Goal: Task Accomplishment & Management: Use online tool/utility

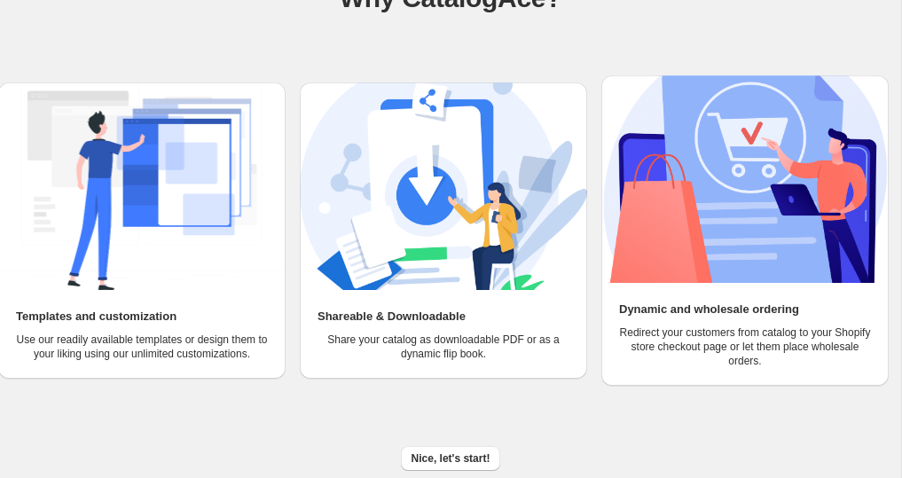
scroll to position [166, 0]
click at [121, 193] on img at bounding box center [141, 185] width 287 height 207
click at [433, 457] on span "Nice, let's start!" at bounding box center [450, 458] width 79 height 14
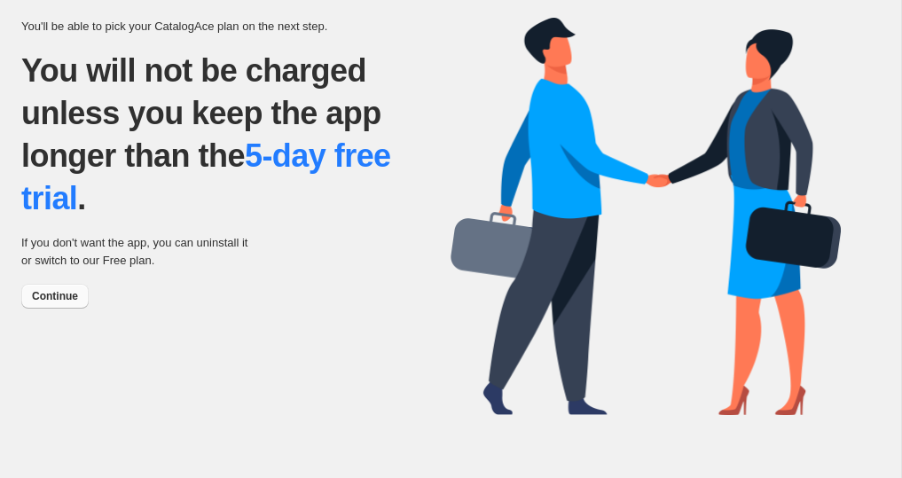
click at [52, 296] on span "Continue" at bounding box center [55, 296] width 46 height 14
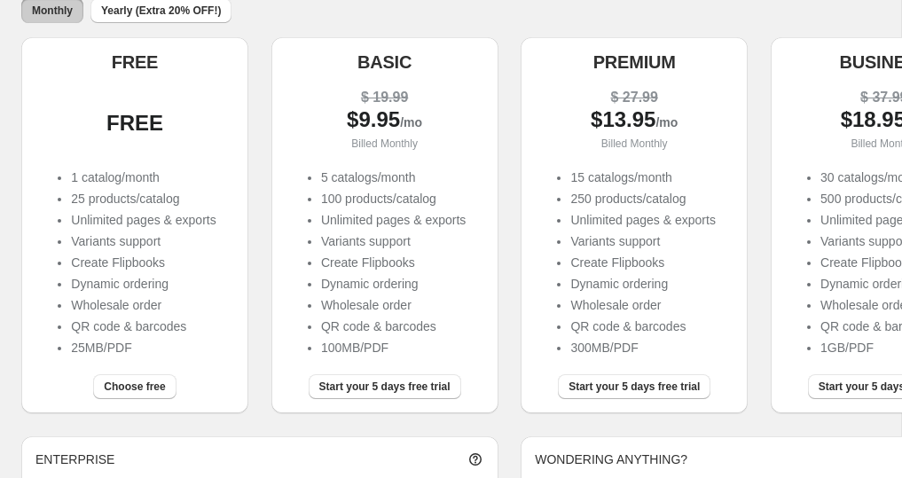
scroll to position [181, 0]
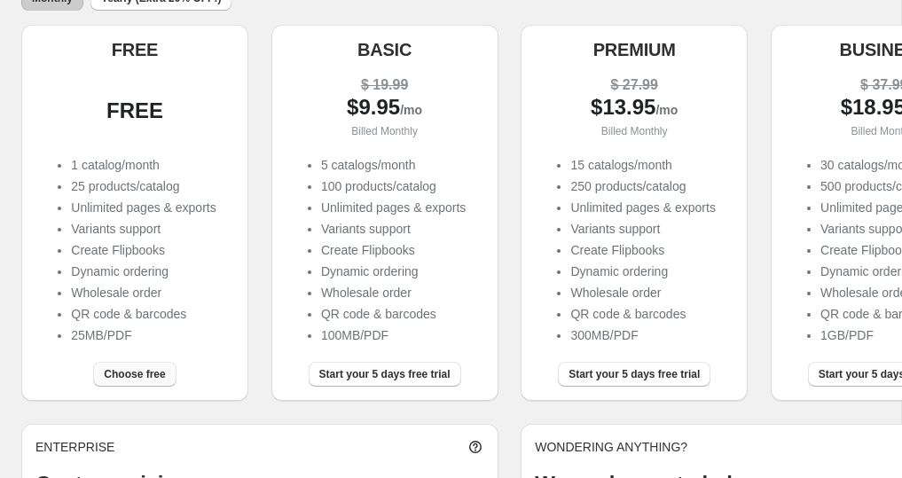
click at [124, 378] on span "Choose free" at bounding box center [134, 374] width 61 height 14
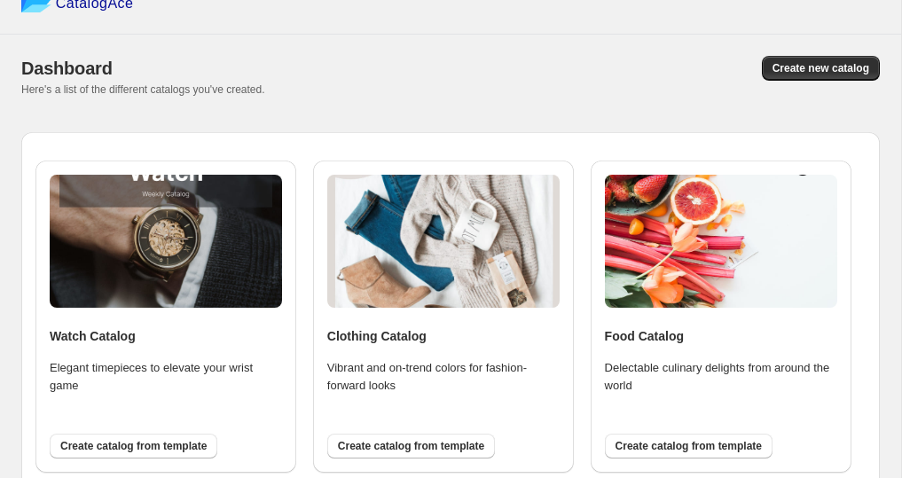
scroll to position [36, 0]
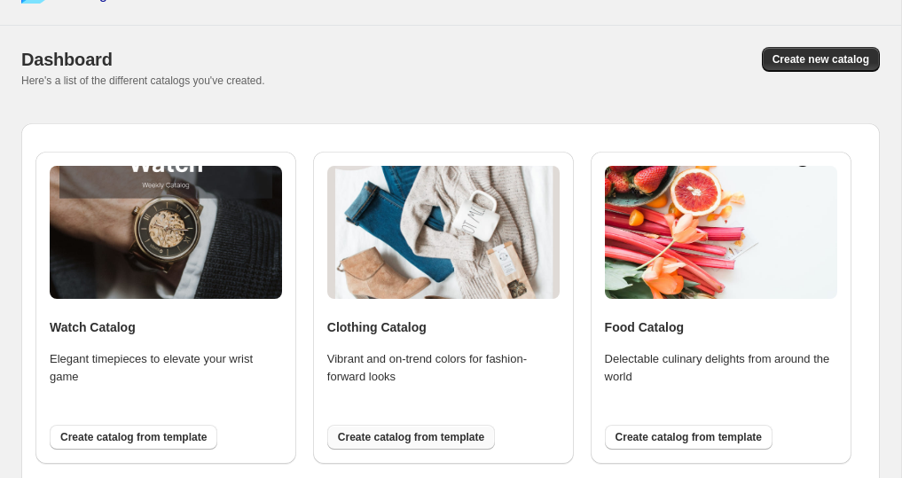
click at [420, 443] on span "Create catalog from template" at bounding box center [411, 437] width 146 height 14
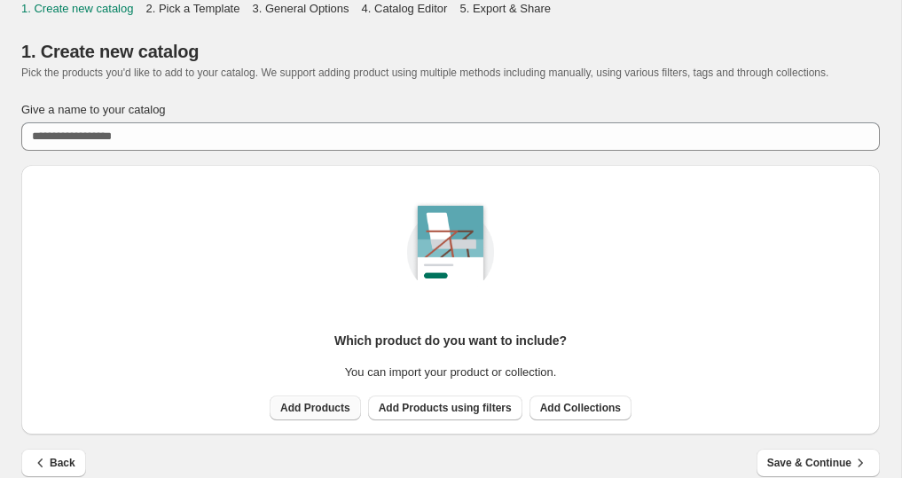
click at [317, 415] on span "Add Products" at bounding box center [315, 408] width 70 height 14
click at [581, 415] on span "Add Collections" at bounding box center [580, 408] width 81 height 14
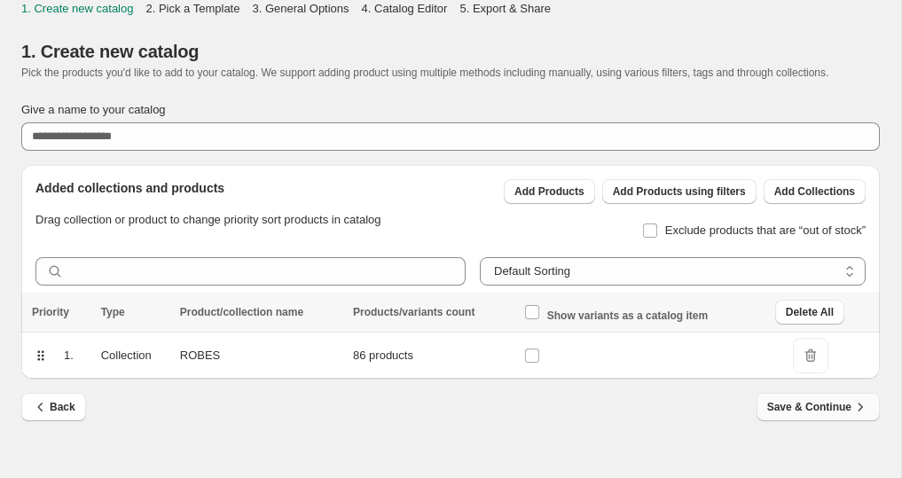
click at [808, 411] on button "Save & Continue" at bounding box center [817, 407] width 123 height 28
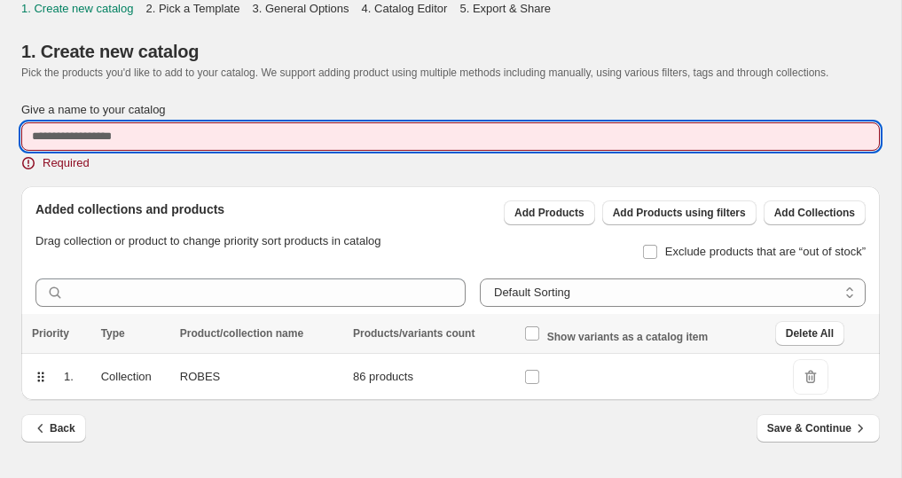
click at [158, 151] on input "Give a name to your catalog" at bounding box center [450, 136] width 858 height 28
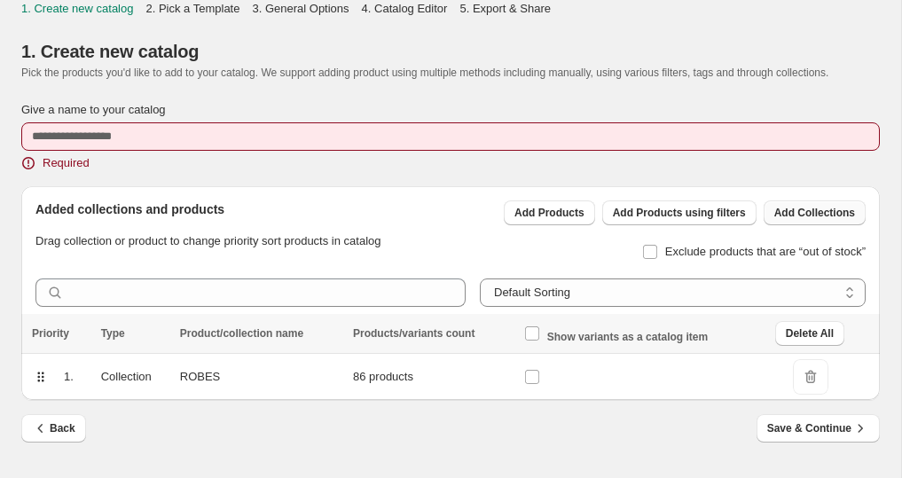
click at [820, 220] on span "Add Collections" at bounding box center [814, 213] width 81 height 14
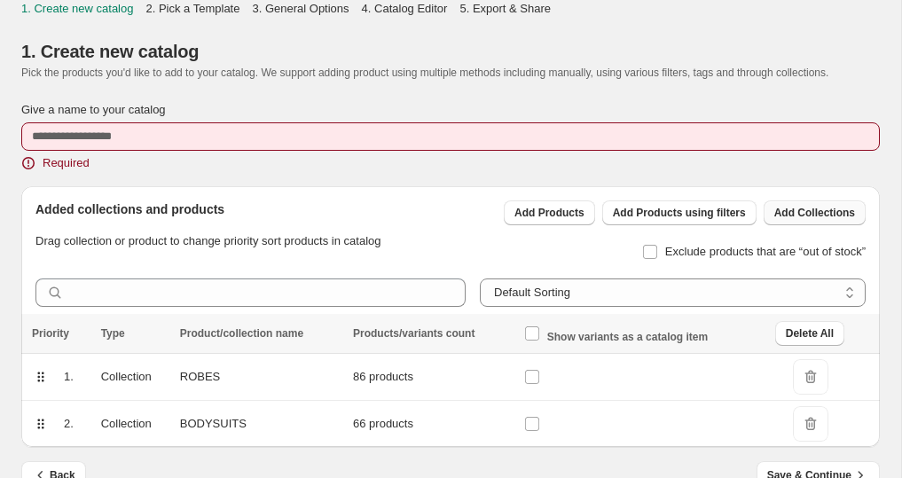
click at [827, 220] on span "Add Collections" at bounding box center [814, 213] width 81 height 14
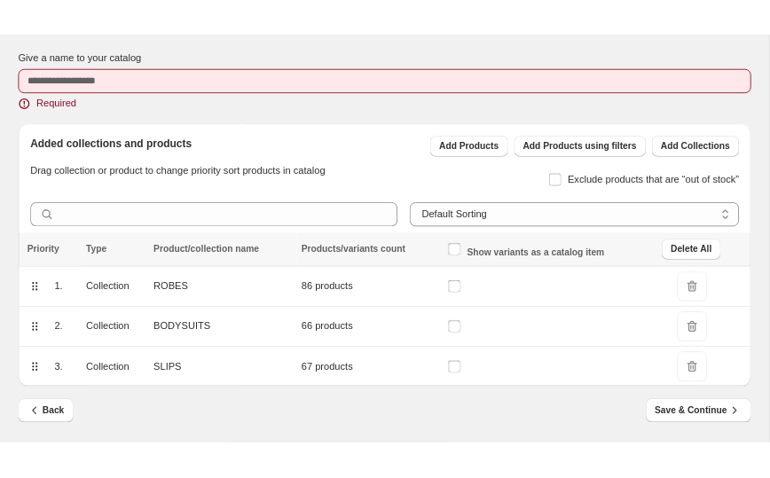
scroll to position [98, 0]
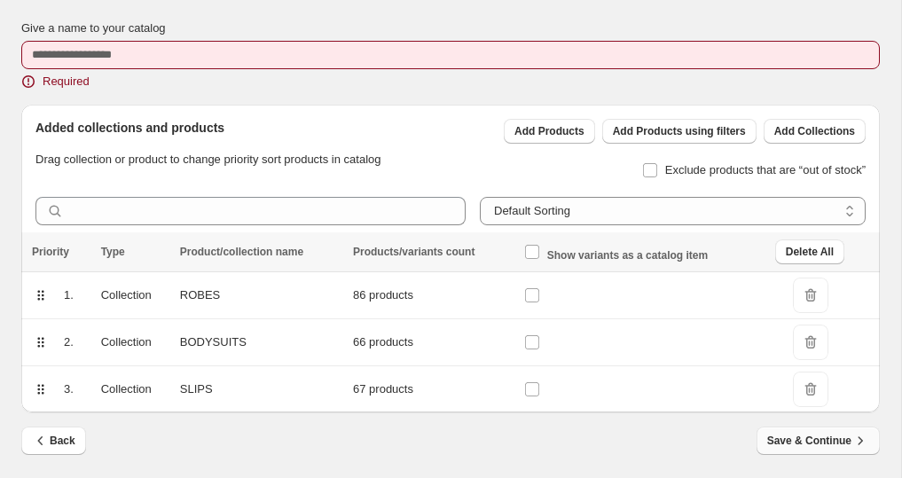
click at [833, 432] on button "Save & Continue" at bounding box center [817, 440] width 123 height 28
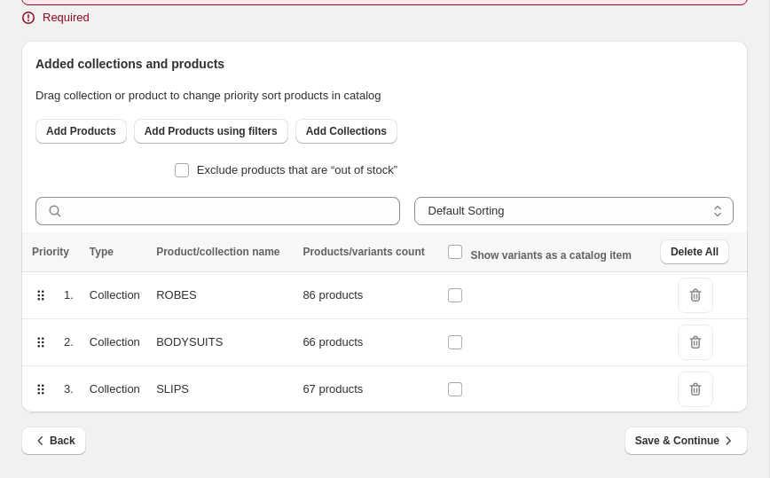
scroll to position [161, 0]
click at [676, 435] on span "Save & Continue" at bounding box center [686, 441] width 102 height 18
click at [660, 441] on span "Save & Continue" at bounding box center [686, 441] width 102 height 18
click at [538, 456] on div "Back Save & Continue" at bounding box center [384, 451] width 726 height 51
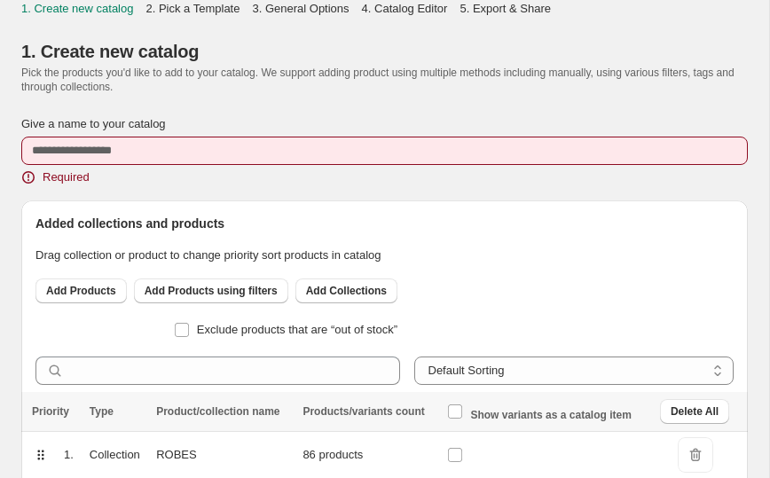
scroll to position [0, 0]
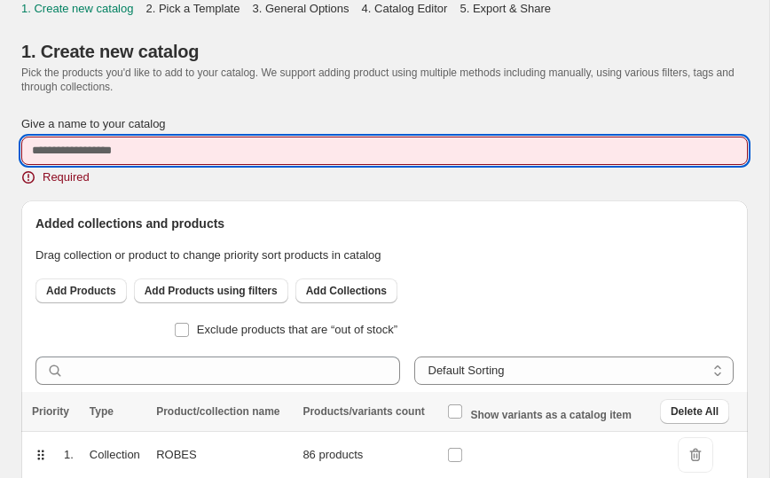
click at [157, 152] on input "Give a name to your catalog" at bounding box center [384, 151] width 726 height 28
type input "*"
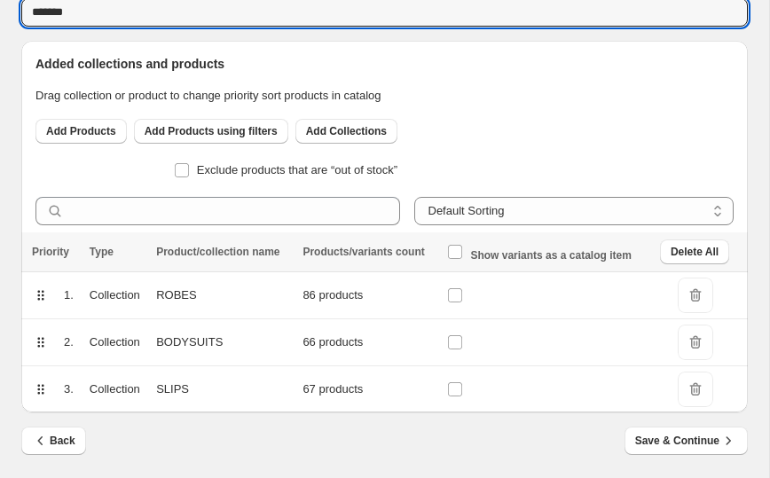
scroll to position [140, 0]
type input "*******"
click at [662, 443] on span "Save & Continue" at bounding box center [686, 441] width 102 height 18
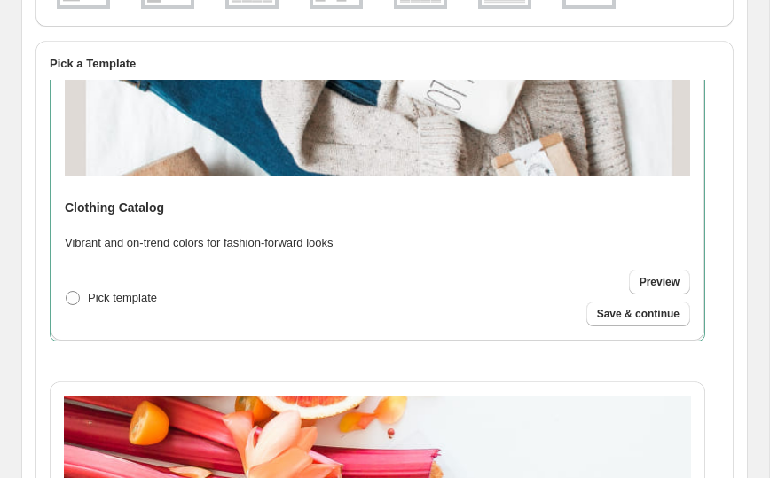
scroll to position [381, 0]
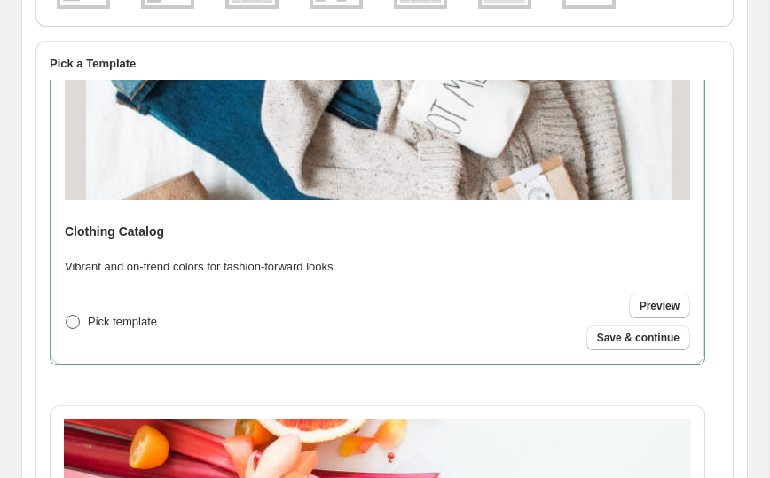
click at [70, 325] on span at bounding box center [73, 322] width 14 height 14
click at [648, 312] on span "Preview" at bounding box center [659, 306] width 40 height 14
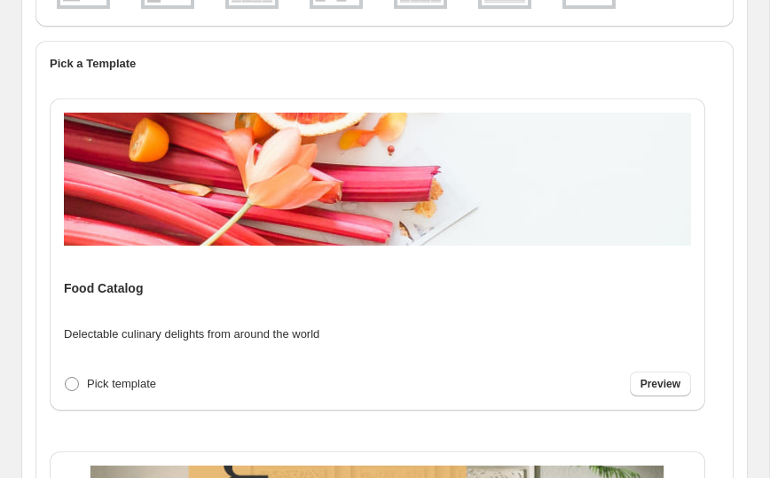
scroll to position [771, 0]
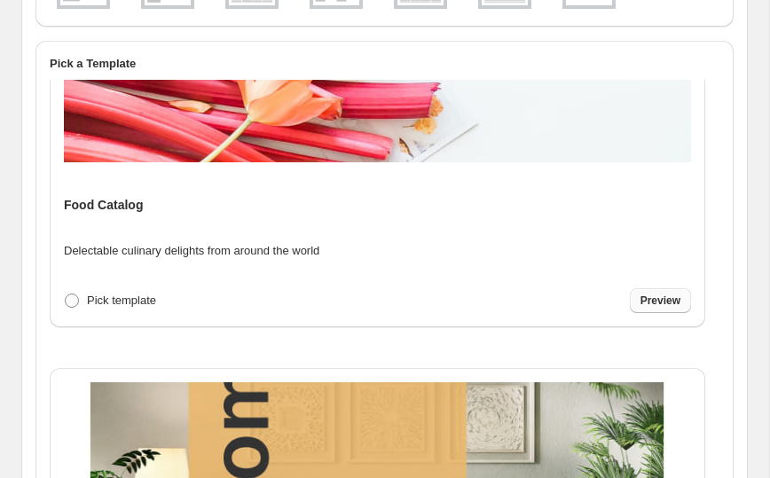
click at [685, 299] on link "Preview" at bounding box center [659, 300] width 61 height 25
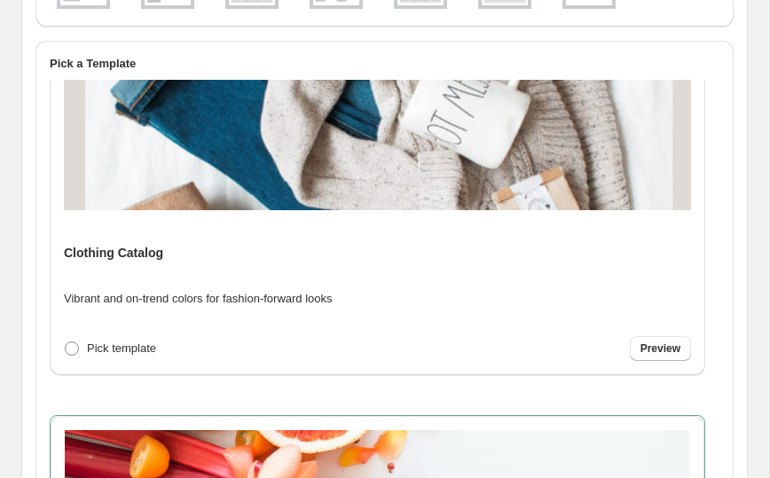
scroll to position [357, 0]
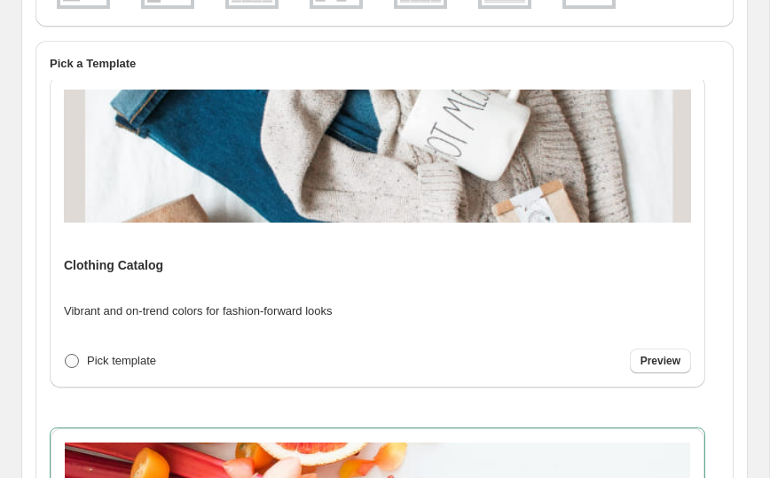
click at [70, 356] on span at bounding box center [72, 361] width 14 height 14
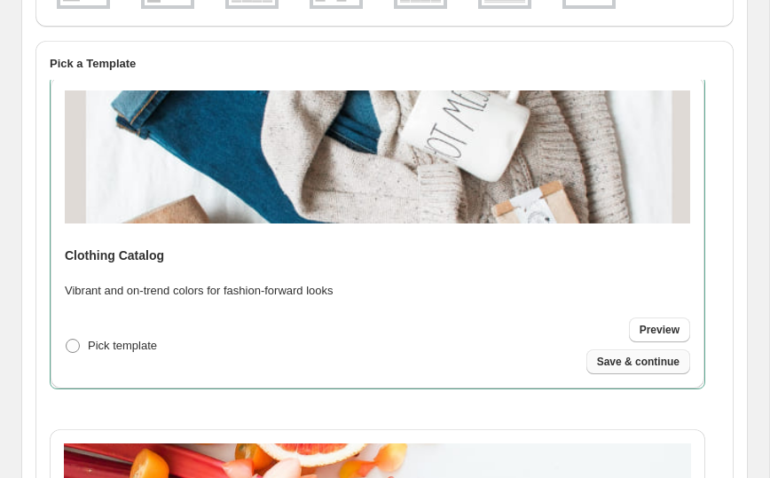
click at [668, 368] on span "Save & continue" at bounding box center [638, 362] width 82 height 14
select select "**********"
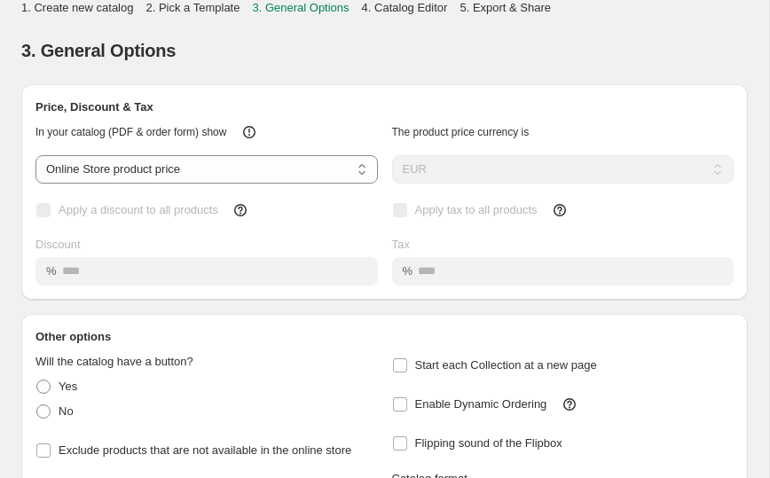
scroll to position [0, 0]
select select "****"
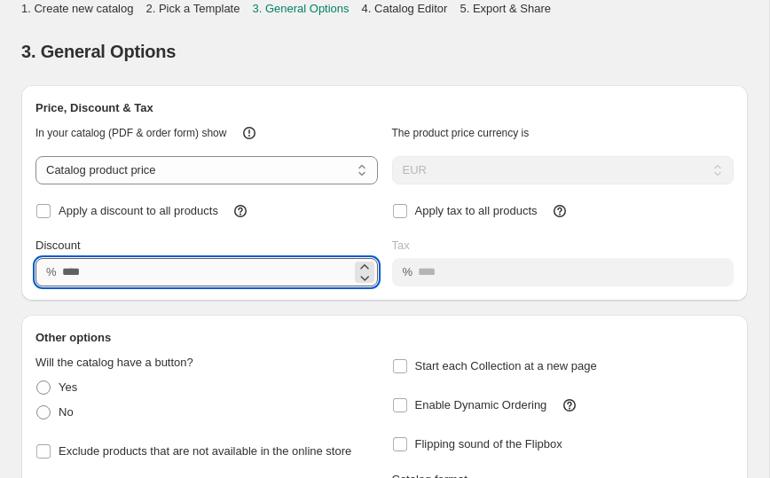
click at [103, 272] on input "Discount" at bounding box center [206, 272] width 289 height 28
type input "**"
type input "*****"
click at [381, 133] on div "The product price currency is" at bounding box center [556, 126] width 356 height 32
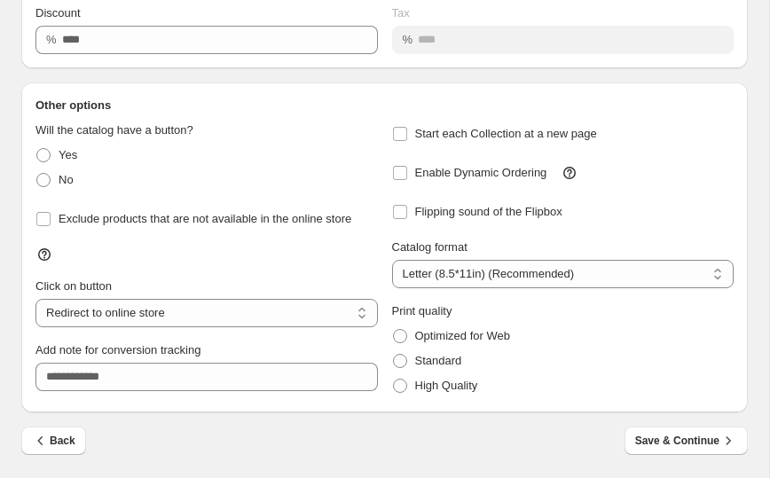
scroll to position [233, 0]
select select "**********"
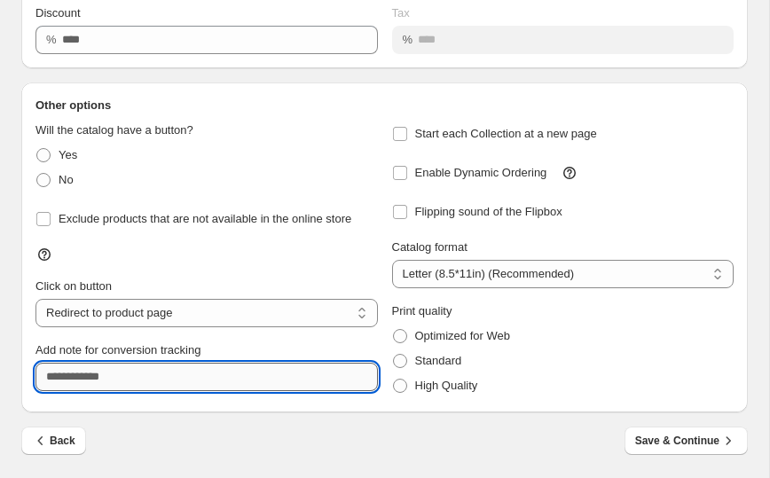
click at [190, 369] on input "Add note for conversion tracking" at bounding box center [206, 377] width 342 height 28
type input "*"
type input "****"
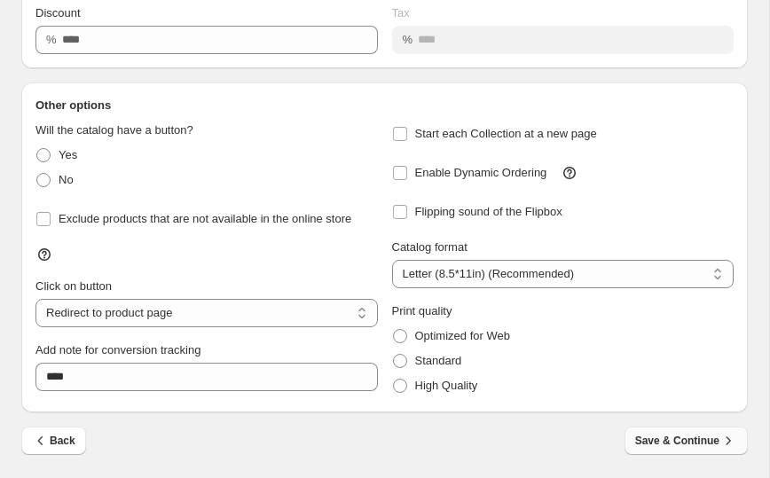
click at [685, 442] on span "Save & Continue" at bounding box center [686, 441] width 102 height 18
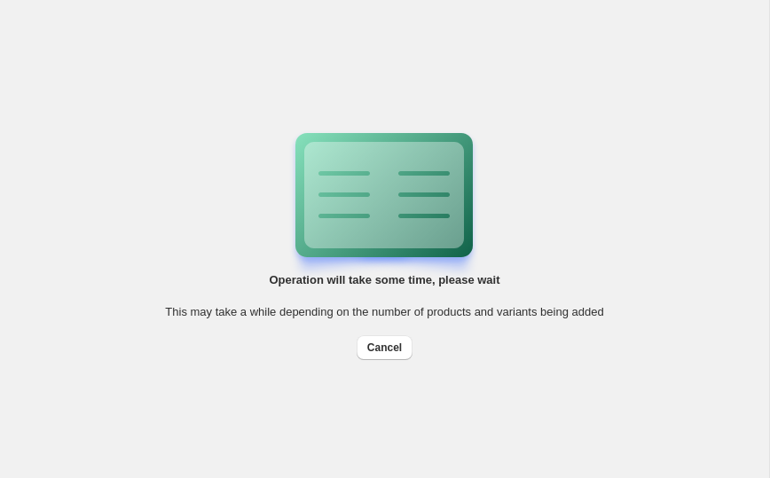
scroll to position [0, 0]
click at [199, 207] on div "Products preparing (67 / 219) This may take a while depending on the number of …" at bounding box center [384, 239] width 438 height 241
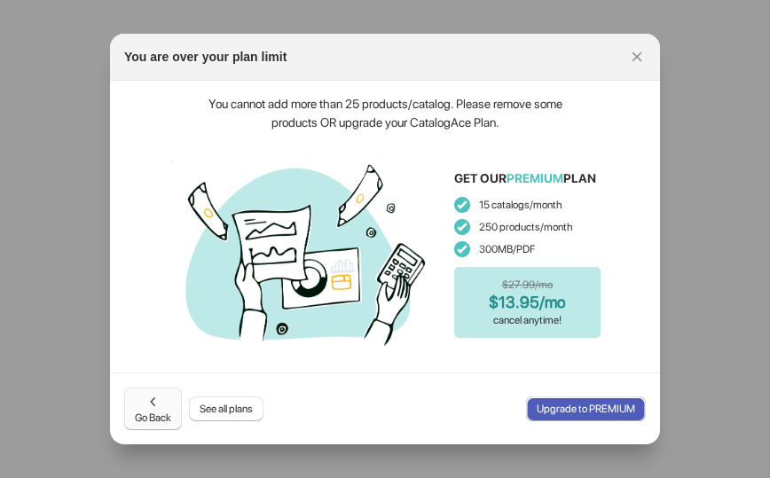
click at [160, 405] on icon ":rj:" at bounding box center [154, 402] width 18 height 18
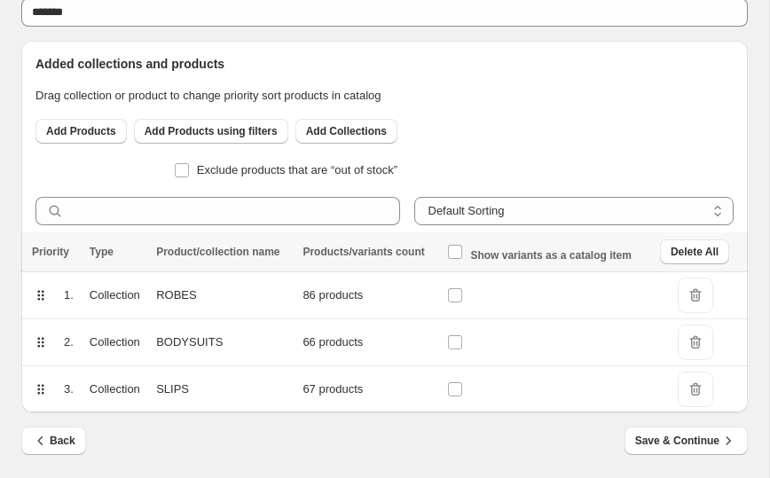
scroll to position [140, 0]
click at [349, 138] on button "Add Collections" at bounding box center [346, 131] width 102 height 25
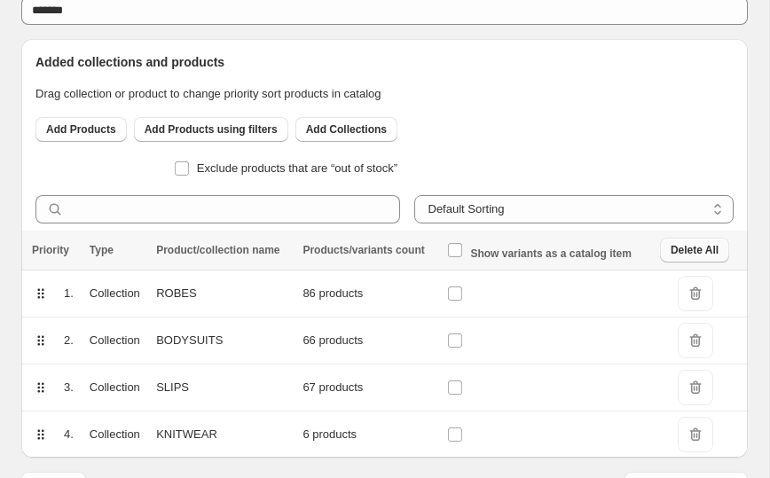
click at [664, 250] on button "Delete All" at bounding box center [694, 250] width 69 height 25
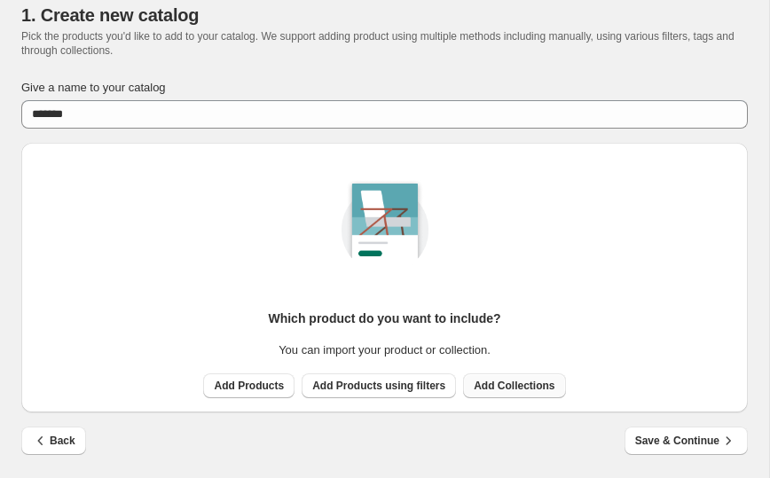
click at [536, 383] on span "Add Collections" at bounding box center [513, 386] width 81 height 14
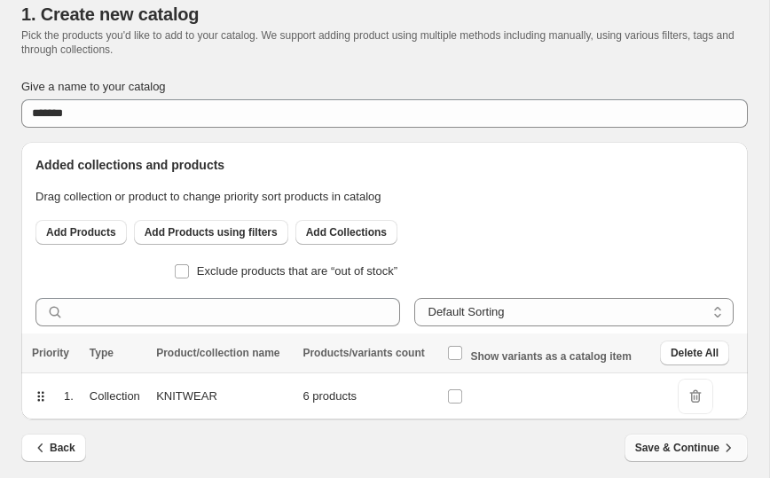
click at [687, 449] on span "Save & Continue" at bounding box center [686, 448] width 102 height 18
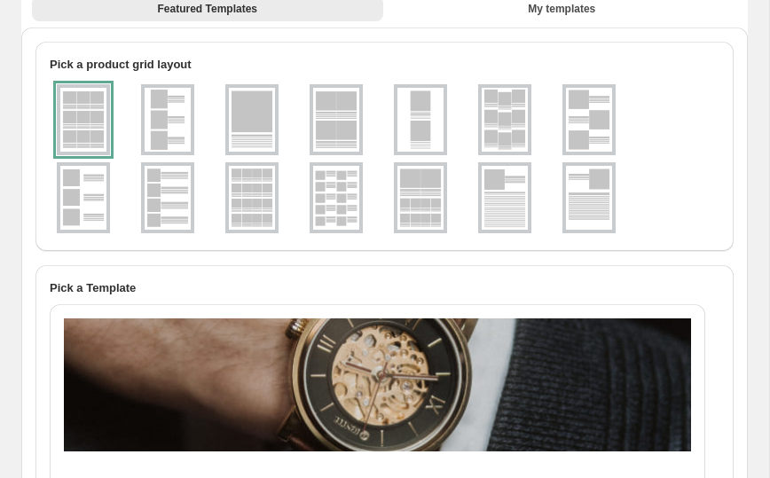
scroll to position [99, 0]
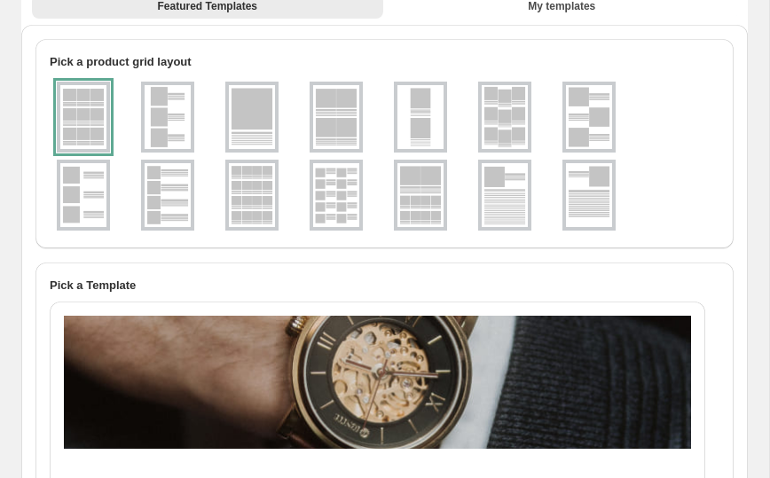
click at [504, 121] on img at bounding box center [504, 117] width 46 height 64
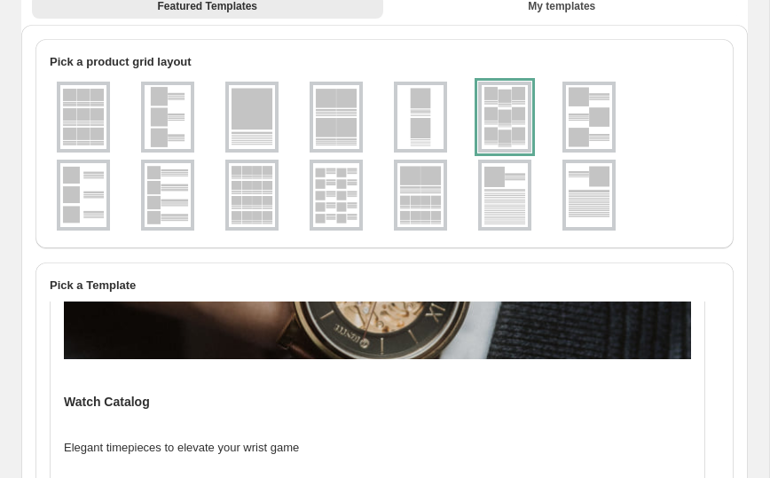
scroll to position [81, 0]
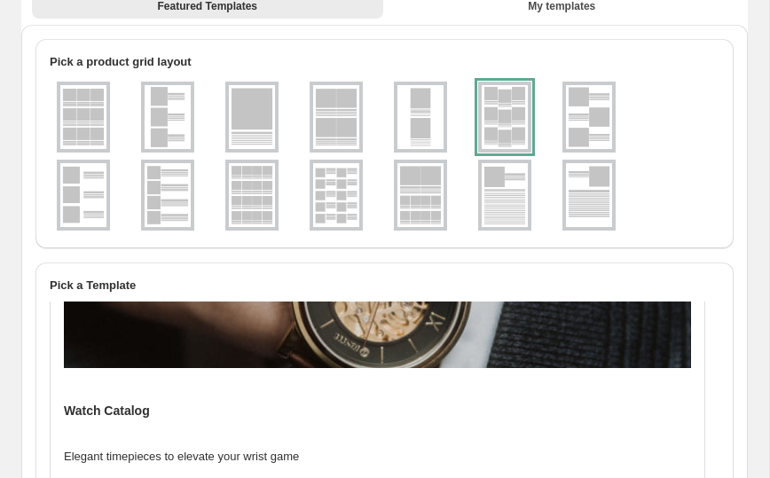
click at [67, 117] on img at bounding box center [83, 117] width 46 height 64
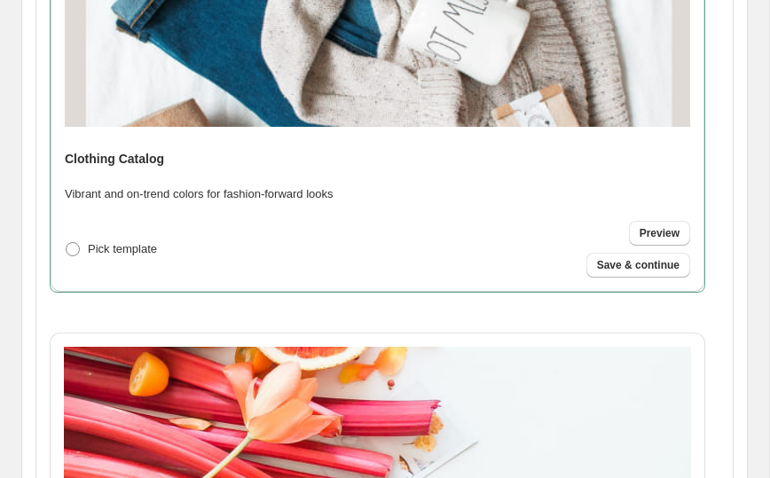
scroll to position [344, 0]
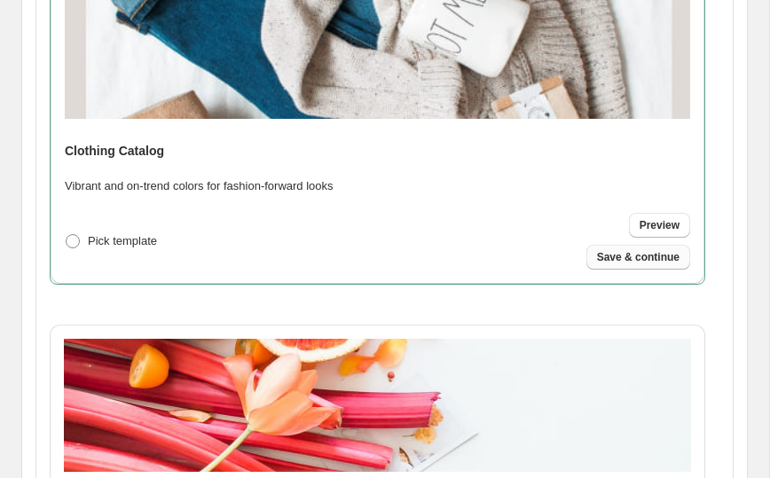
click at [638, 251] on span "Save & continue" at bounding box center [638, 257] width 82 height 14
select select "****"
select select "**********"
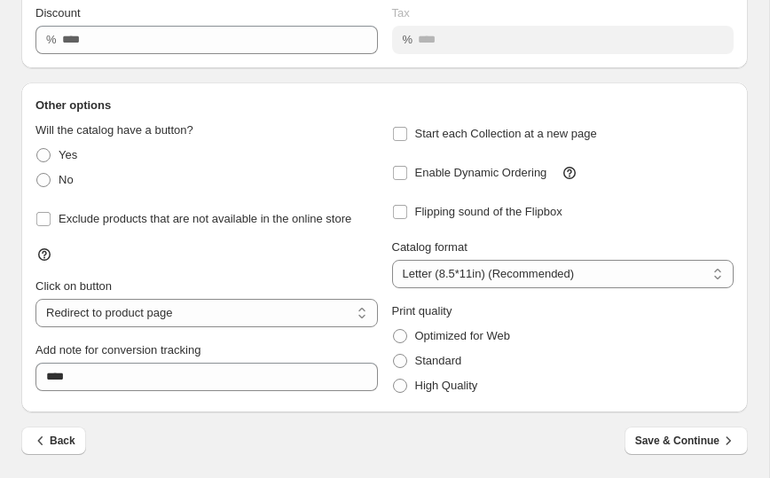
scroll to position [233, 0]
click at [678, 442] on span "Save & Continue" at bounding box center [686, 441] width 102 height 18
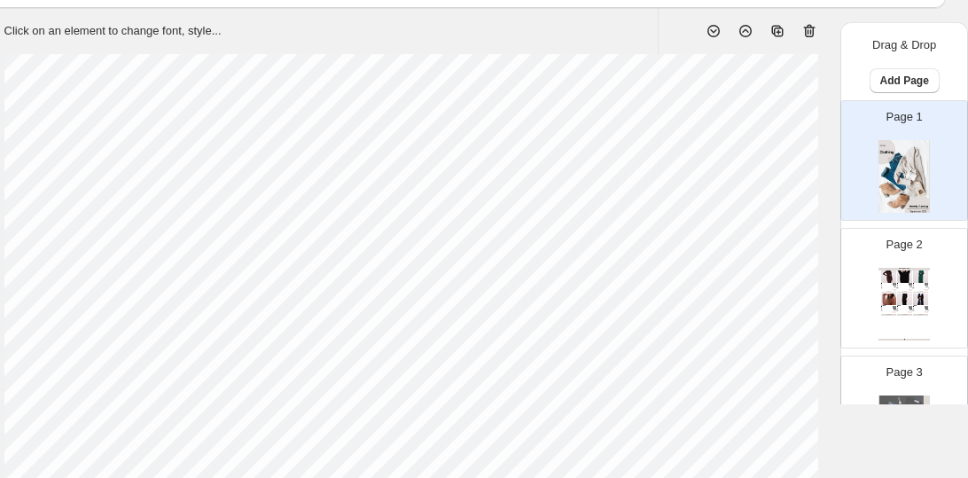
scroll to position [97, 309]
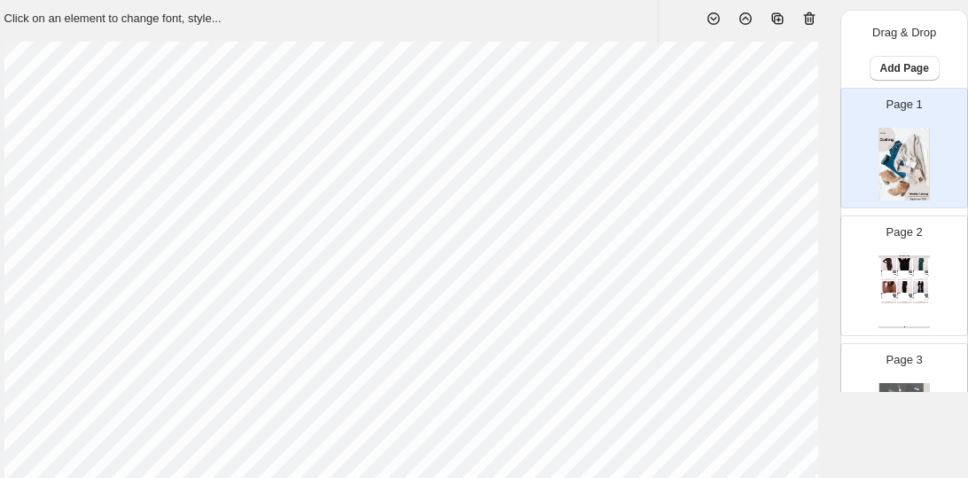
click at [886, 293] on div "Caramel Mohair Knit Turtleneck Maxi Dress - ONE-SIZE / Dark Caramel The beautif…" at bounding box center [888, 296] width 15 height 6
type input "*"
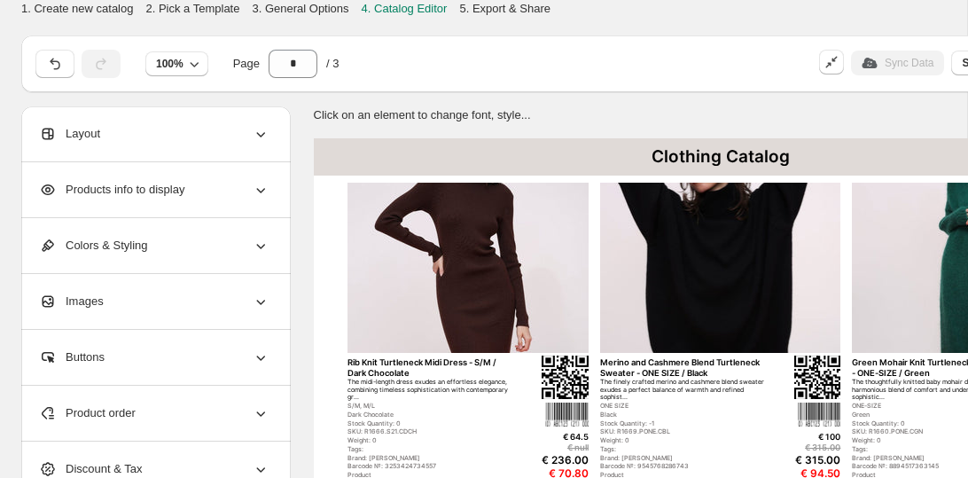
scroll to position [0, 0]
click at [140, 180] on div "Products info to display" at bounding box center [154, 189] width 231 height 55
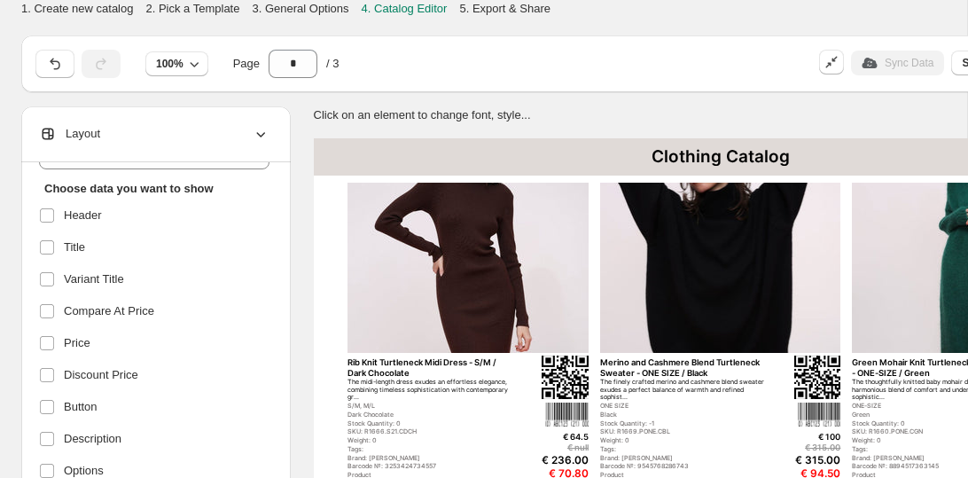
scroll to position [98, 0]
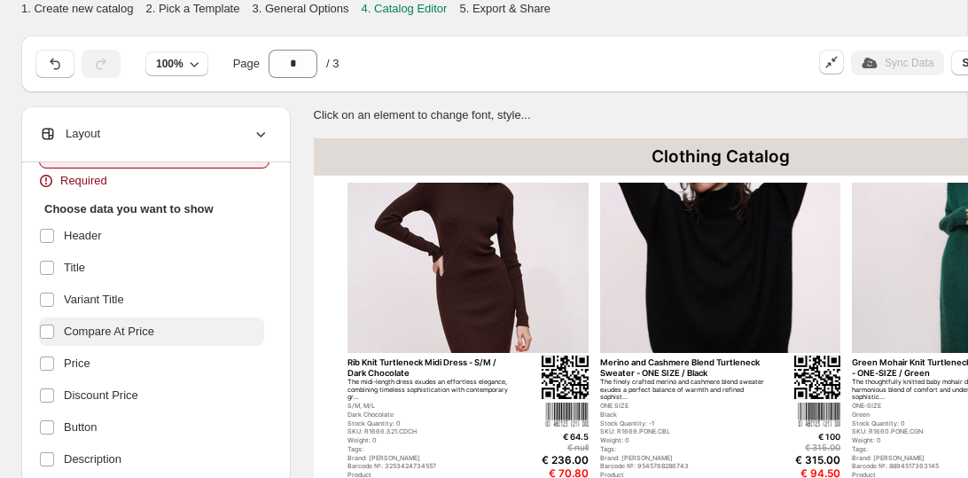
click at [90, 330] on span "Compare At Price" at bounding box center [109, 332] width 90 height 18
click at [98, 329] on span "Compare At Price" at bounding box center [109, 332] width 90 height 18
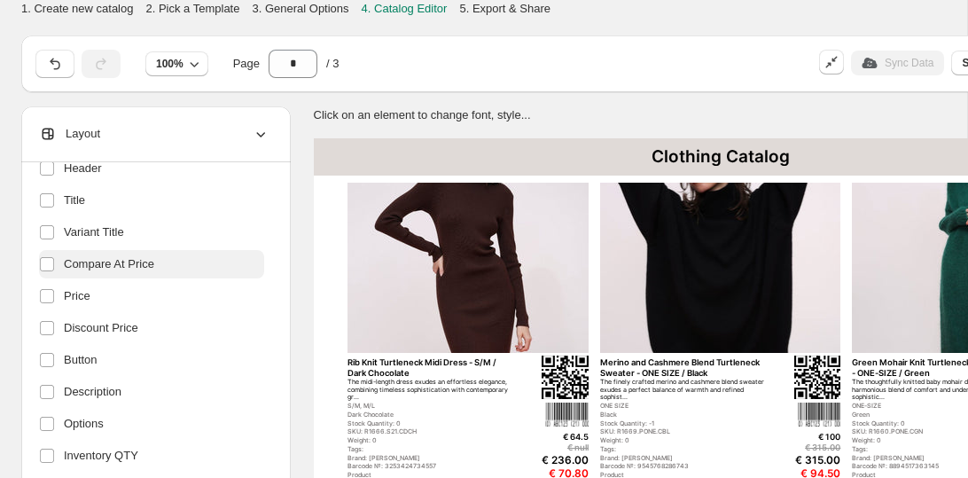
scroll to position [175, 0]
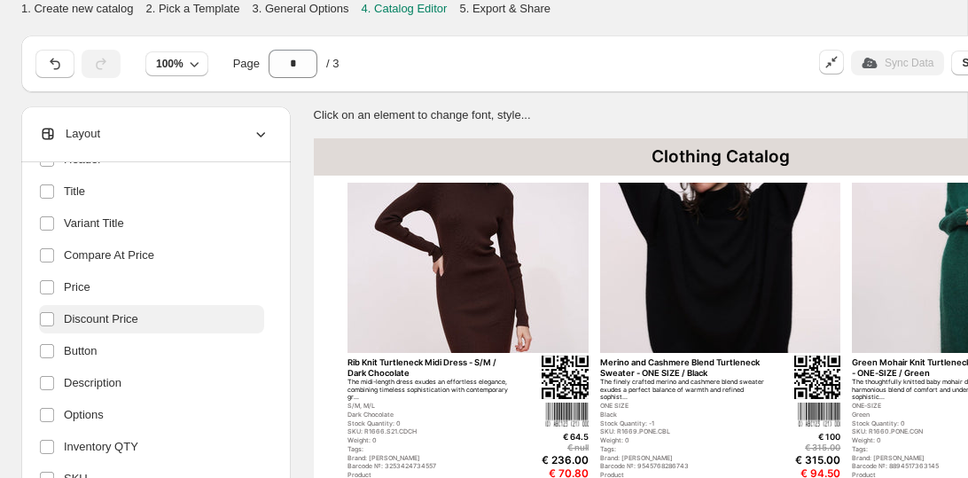
click at [98, 326] on span "Discount Price" at bounding box center [101, 319] width 74 height 18
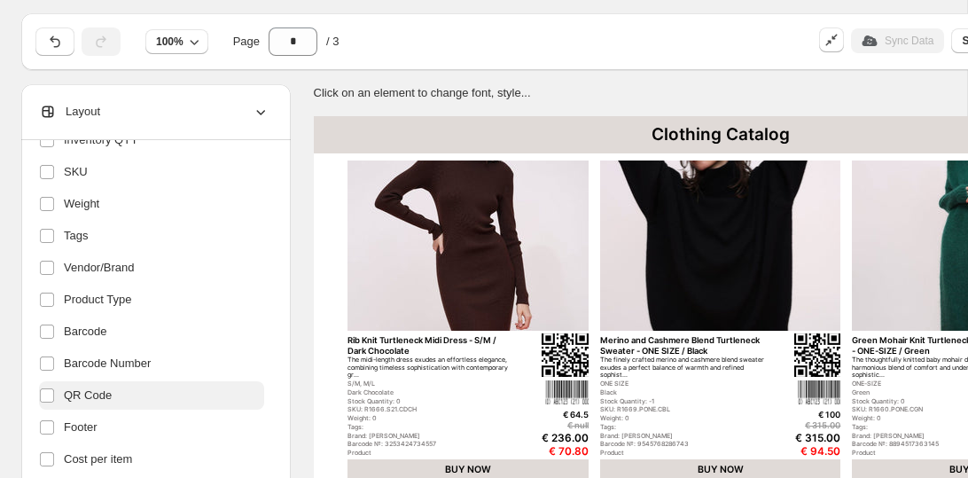
scroll to position [23, 0]
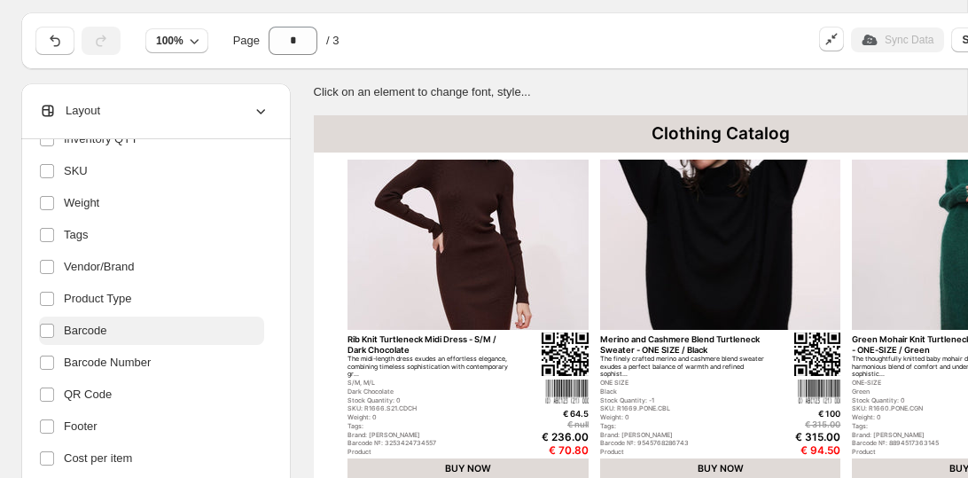
click at [87, 330] on span "Barcode" at bounding box center [85, 331] width 43 height 18
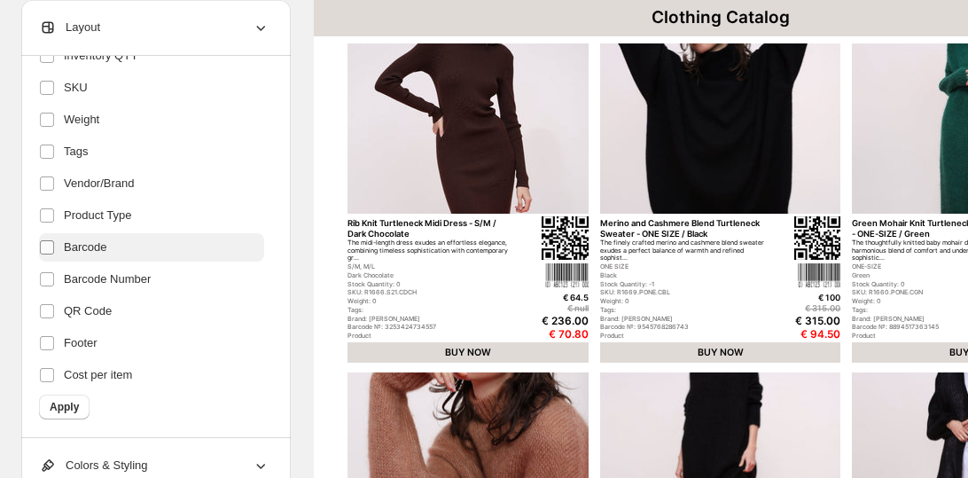
scroll to position [154, 0]
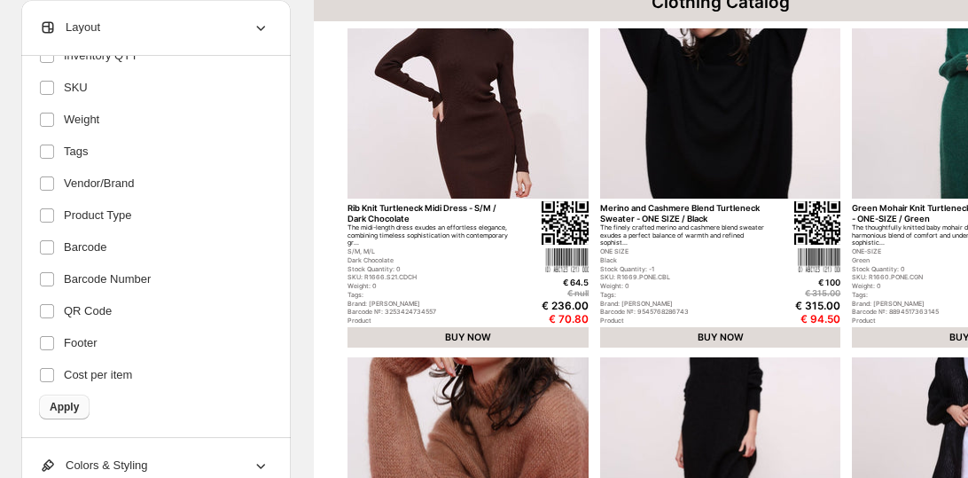
click at [66, 405] on span "Apply" at bounding box center [64, 407] width 29 height 14
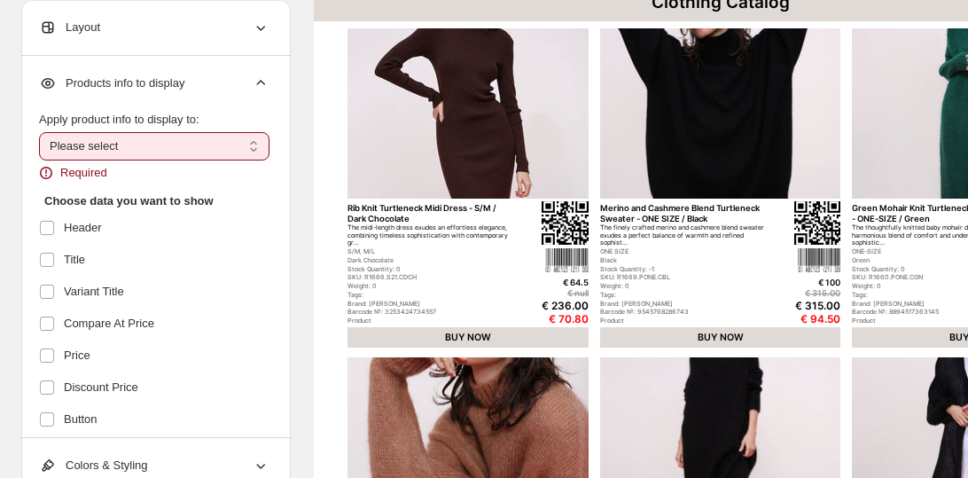
scroll to position [0, 0]
click at [51, 203] on h2 "Choose data you want to show" at bounding box center [151, 201] width 215 height 18
select select "*********"
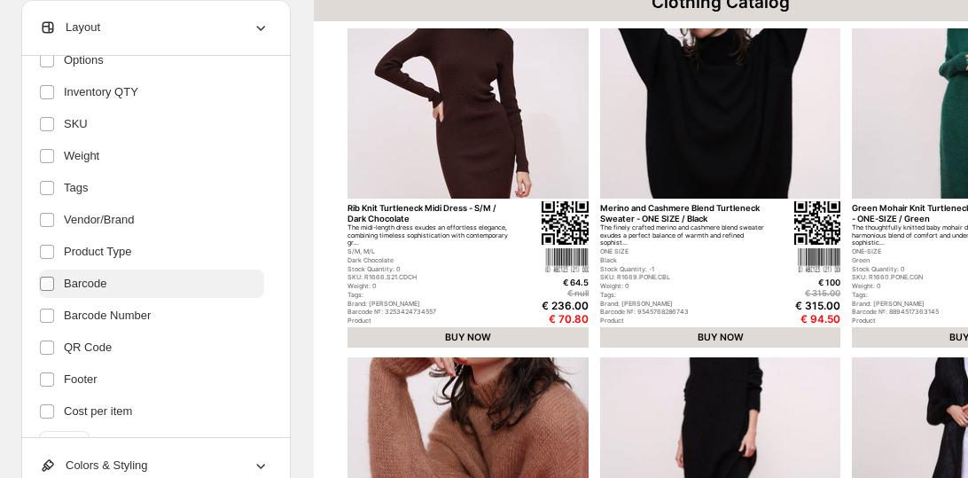
scroll to position [429, 0]
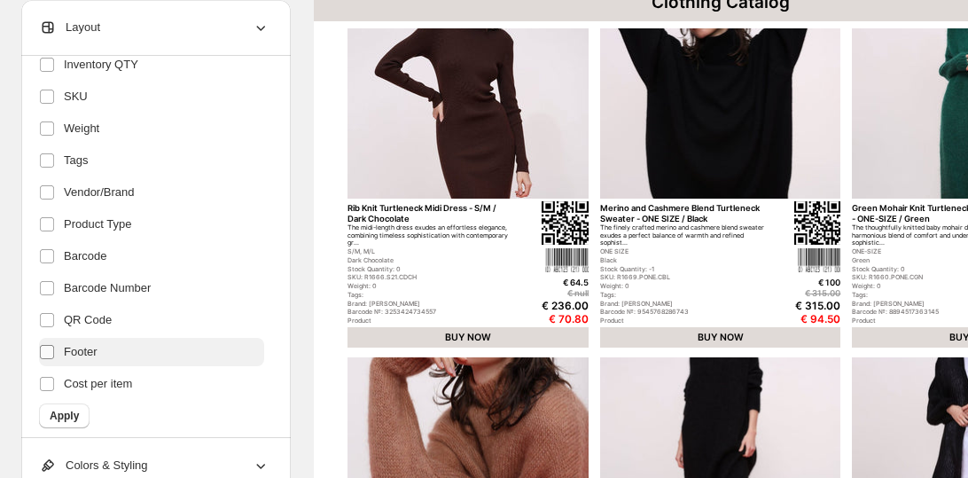
click at [49, 360] on label at bounding box center [50, 351] width 23 height 23
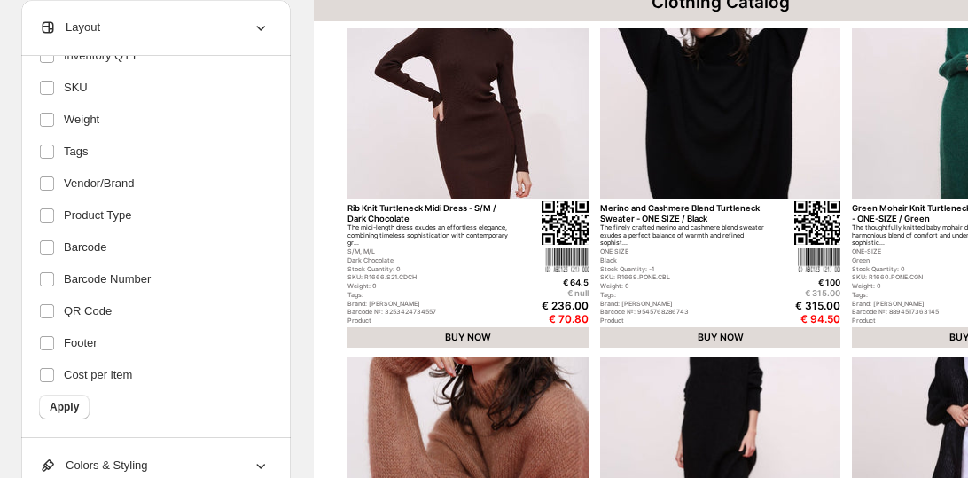
scroll to position [163, 0]
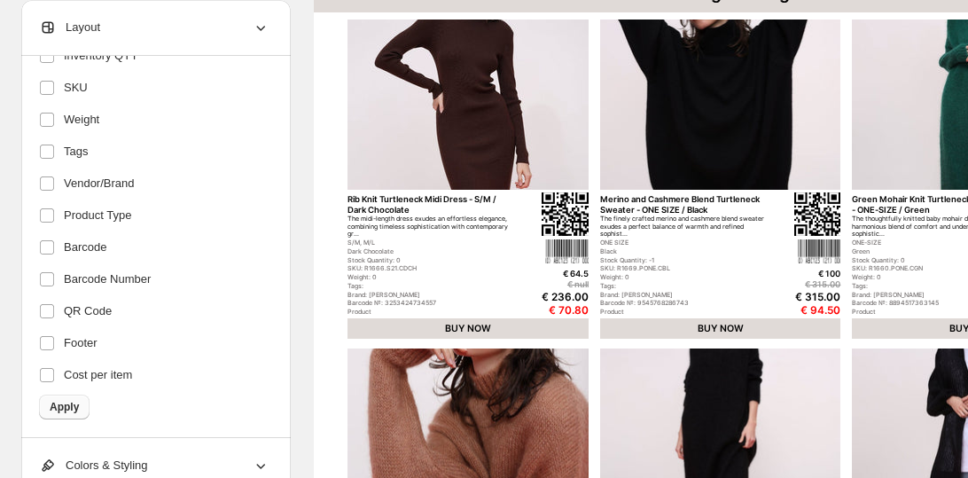
click at [76, 405] on span "Apply" at bounding box center [64, 407] width 29 height 14
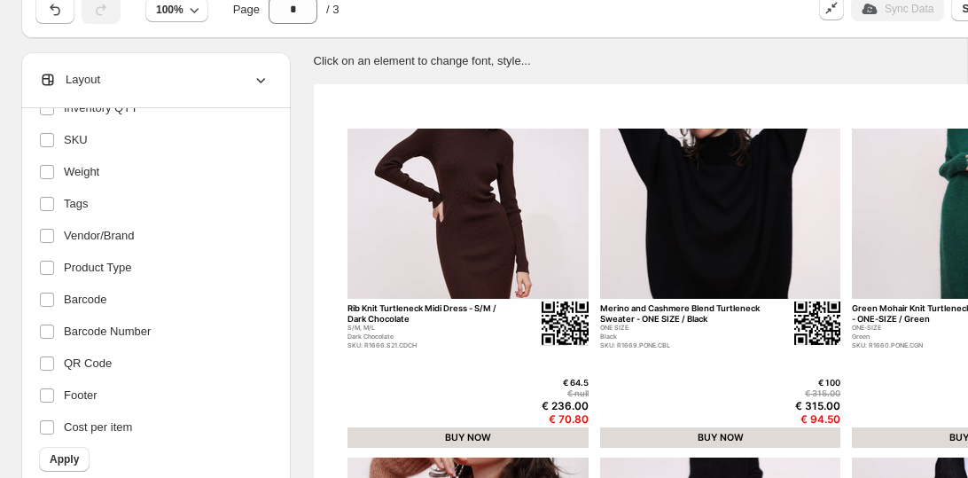
scroll to position [72, 0]
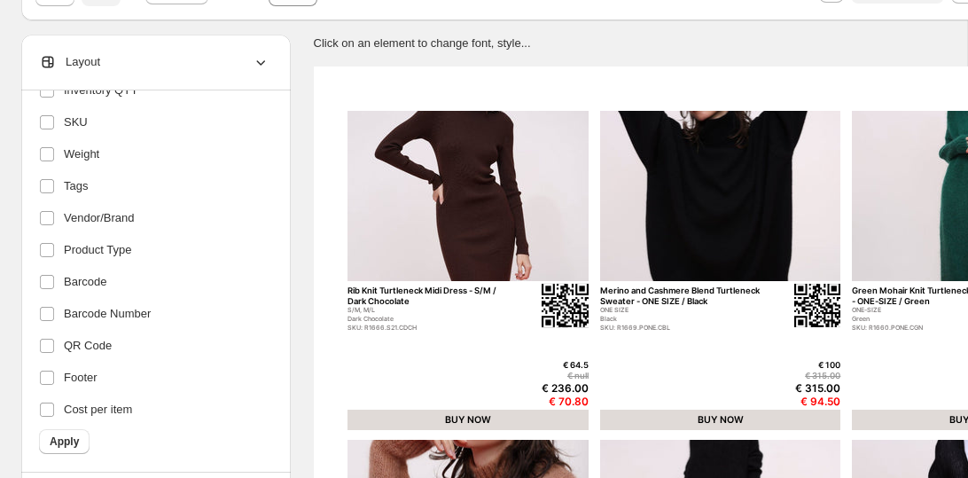
click at [401, 254] on img at bounding box center [468, 196] width 241 height 171
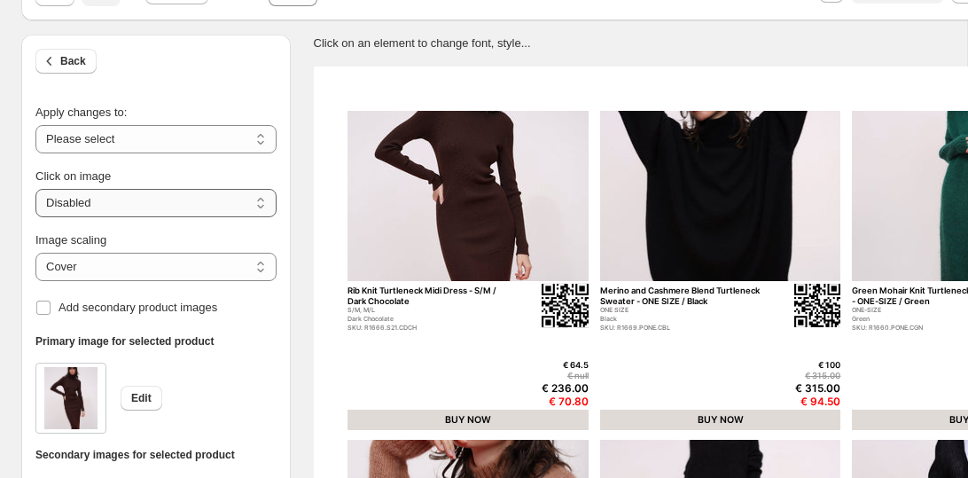
select select "**********"
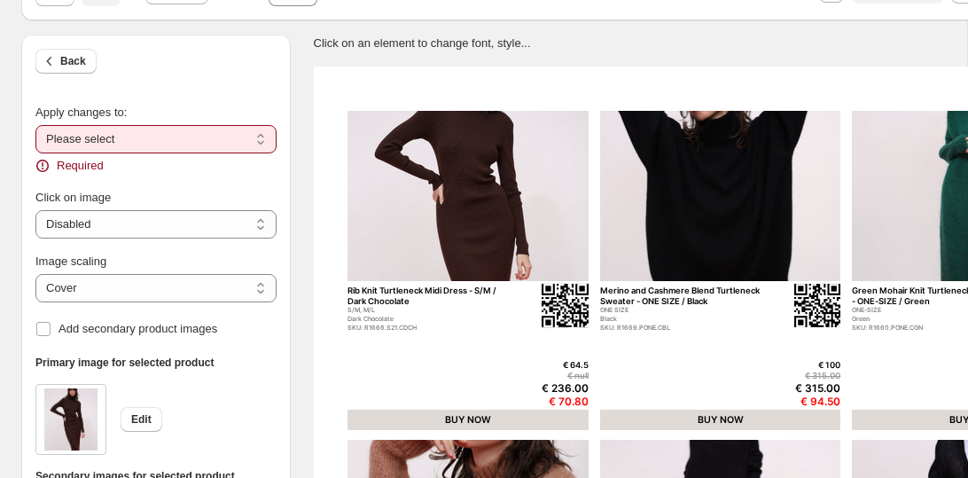
select select "**********"
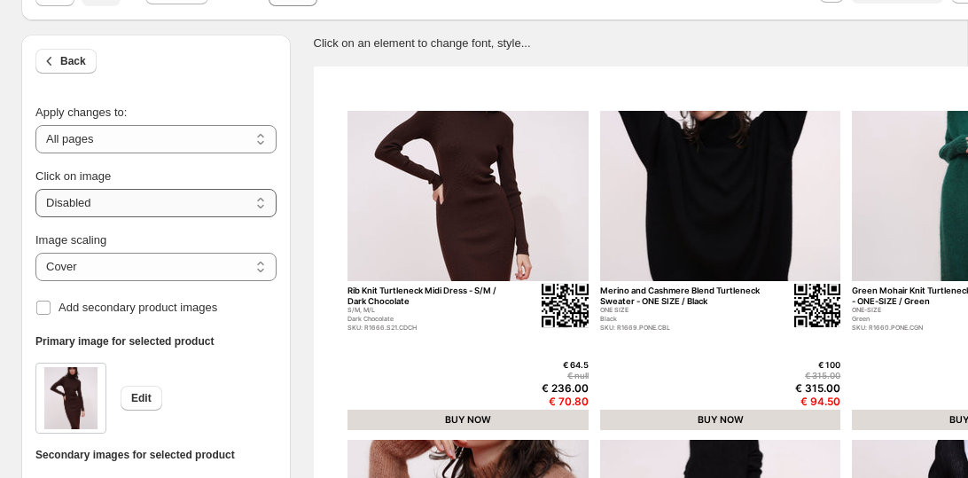
select select "**********"
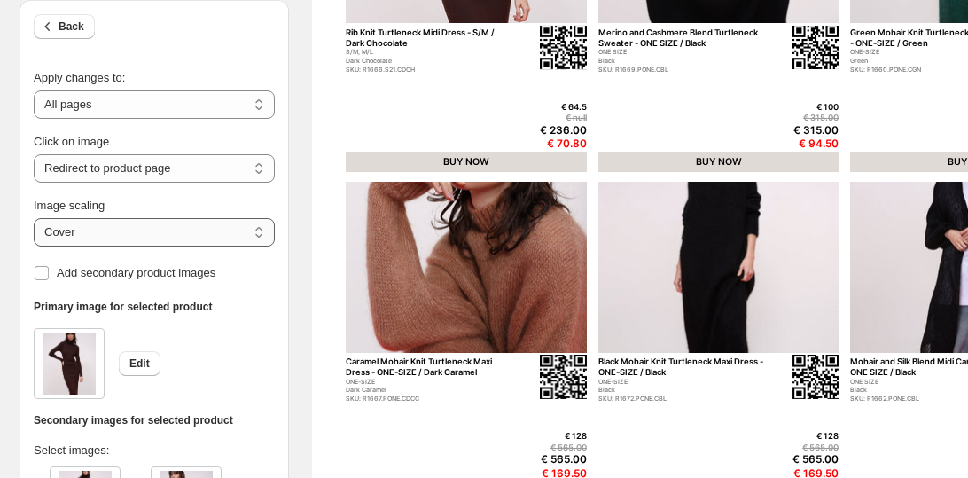
scroll to position [328, 2]
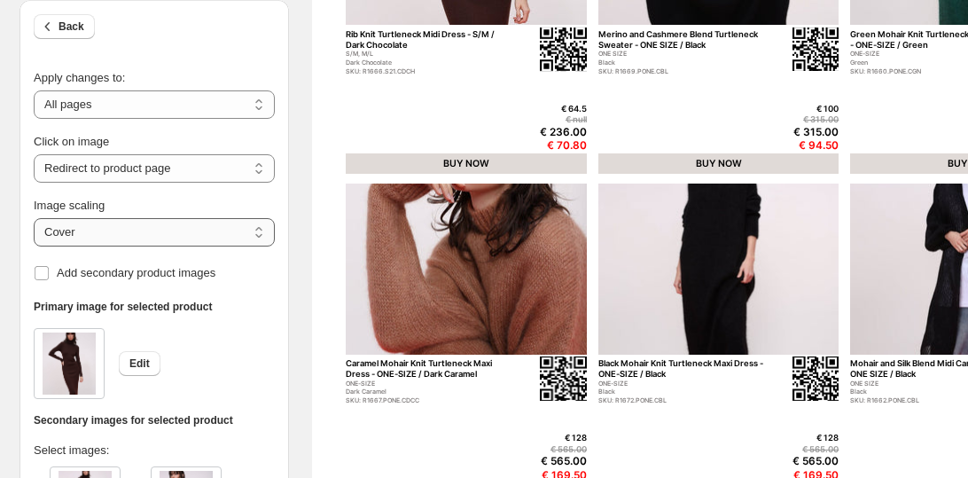
select select "*******"
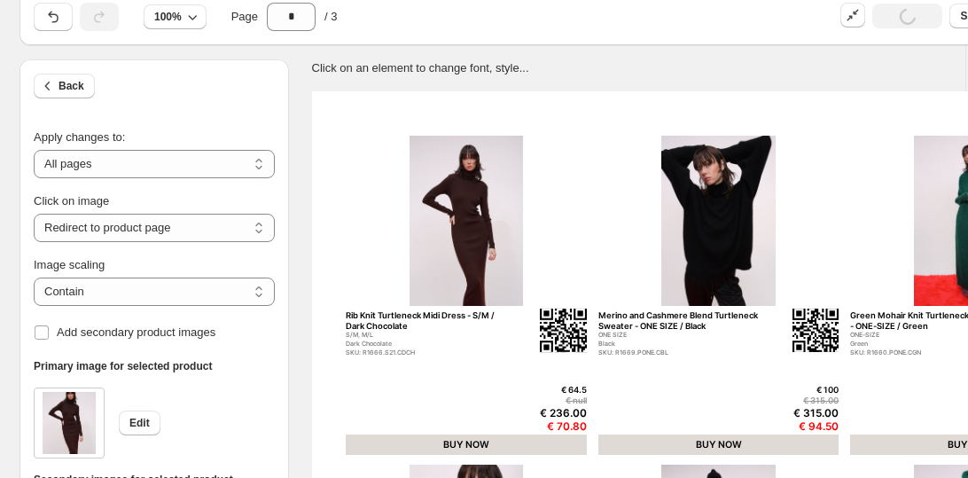
scroll to position [46, 2]
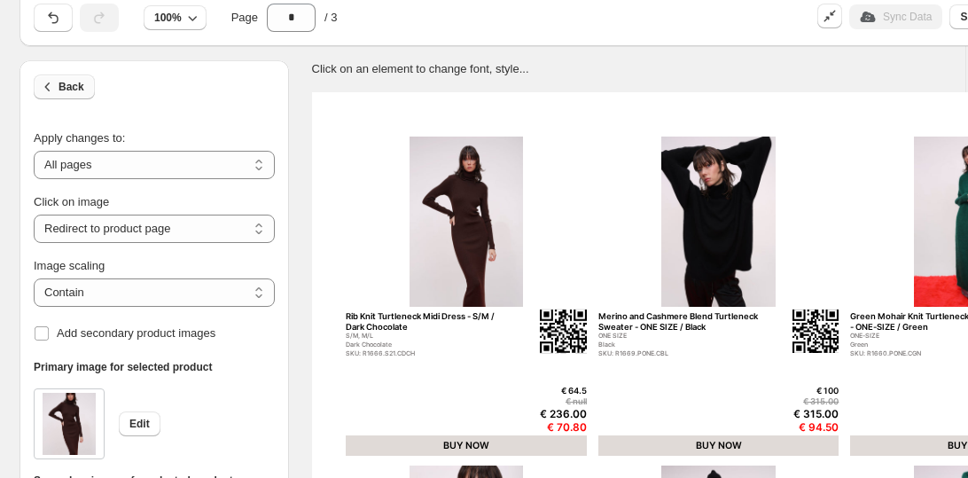
click at [64, 89] on span "Back" at bounding box center [72, 87] width 26 height 14
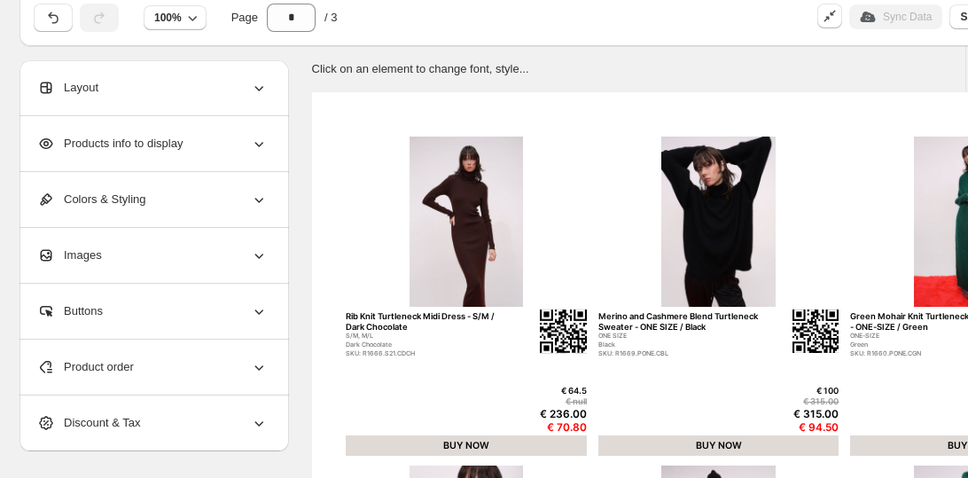
click at [88, 191] on span "Colors & Styling" at bounding box center [91, 200] width 108 height 18
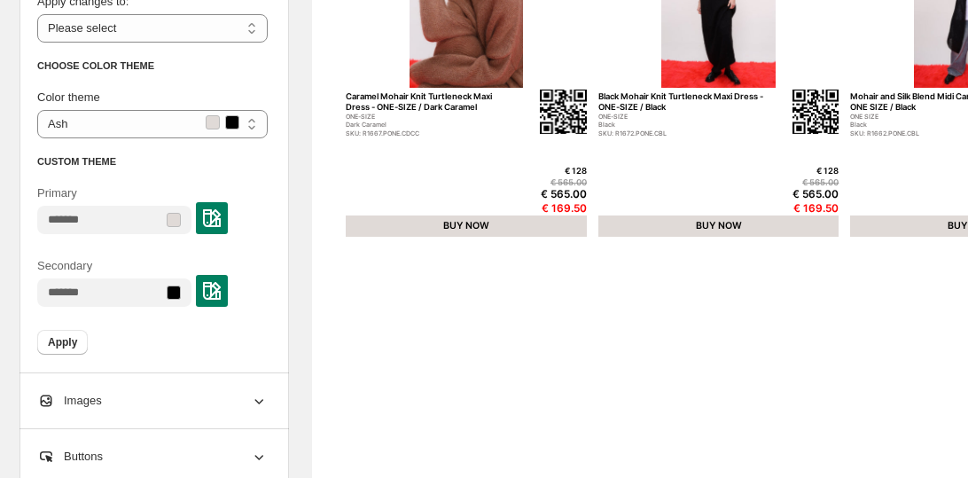
scroll to position [622, 2]
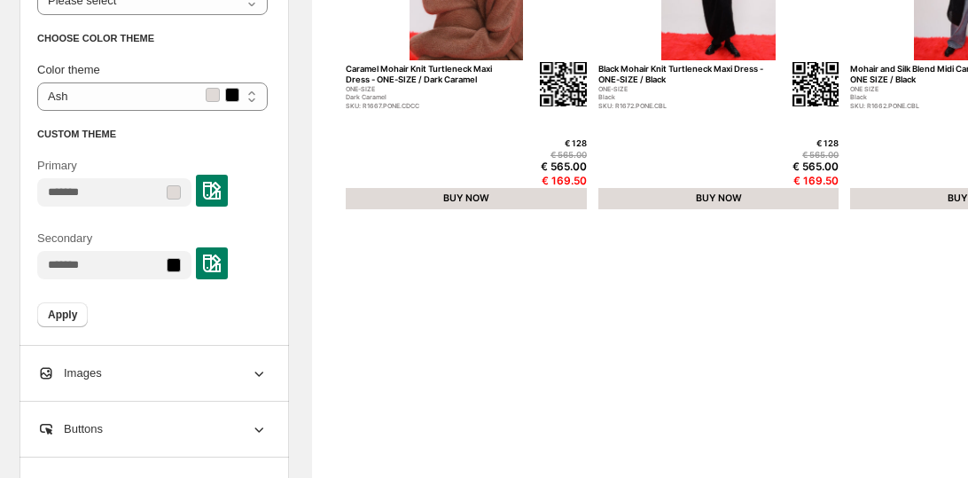
click at [106, 379] on div "Images" at bounding box center [152, 373] width 231 height 55
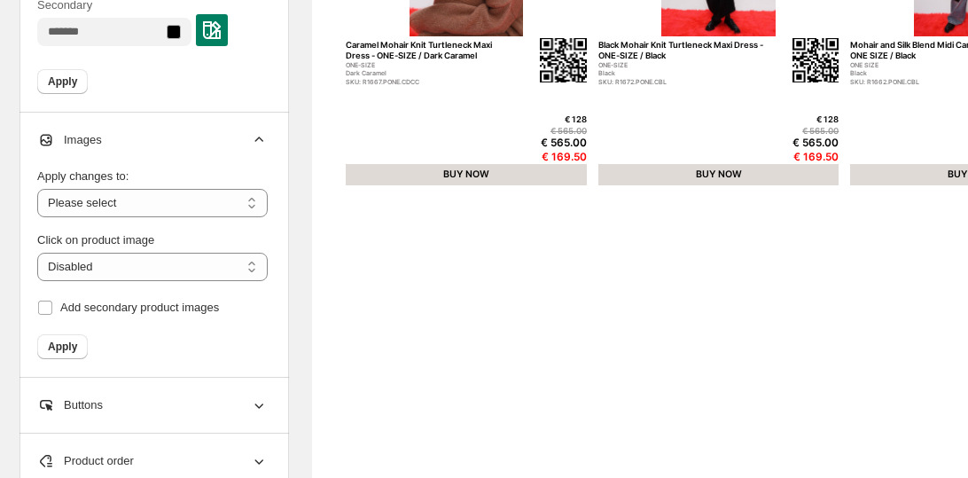
scroll to position [652, 2]
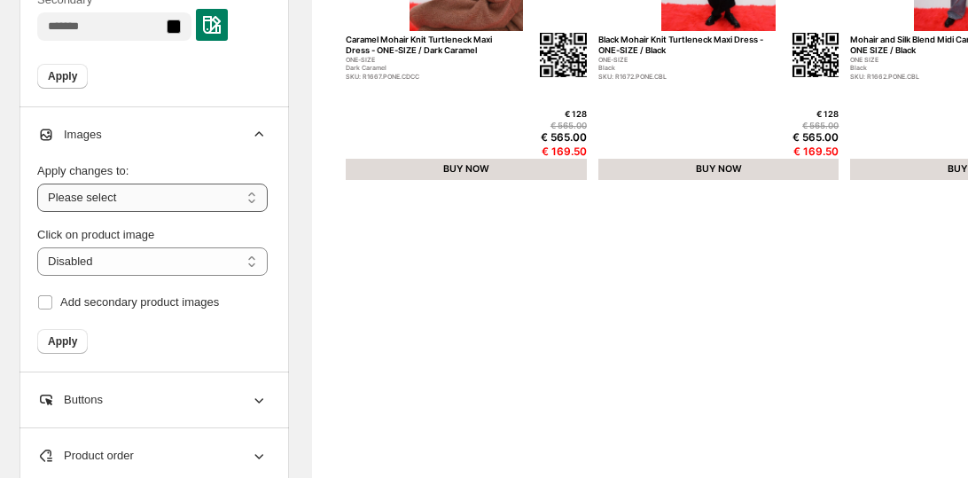
select select "**********"
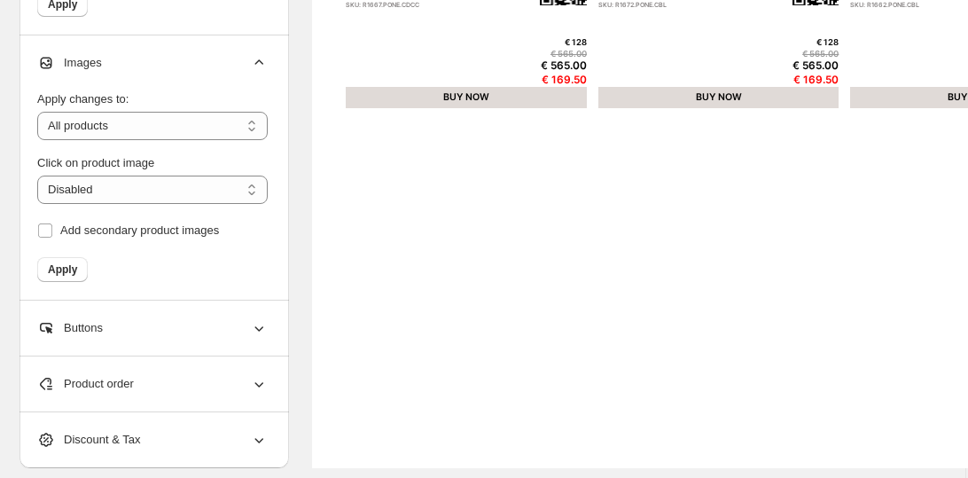
scroll to position [733, 2]
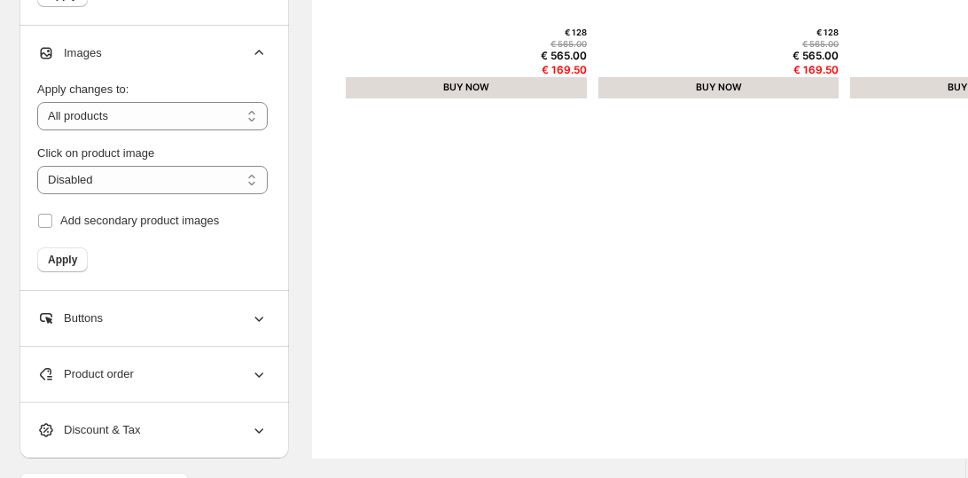
click at [77, 313] on span "Buttons" at bounding box center [70, 318] width 66 height 18
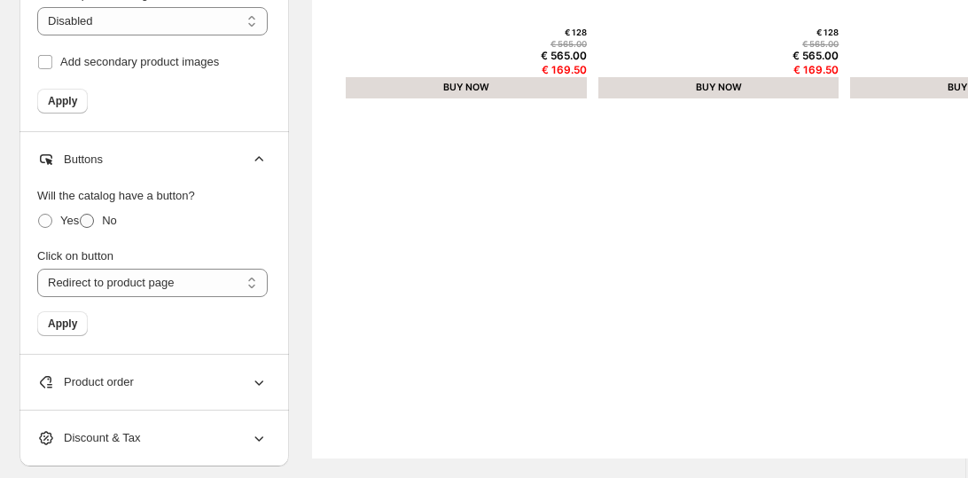
click at [93, 222] on span at bounding box center [87, 221] width 14 height 14
click at [49, 324] on span "Apply" at bounding box center [62, 324] width 29 height 14
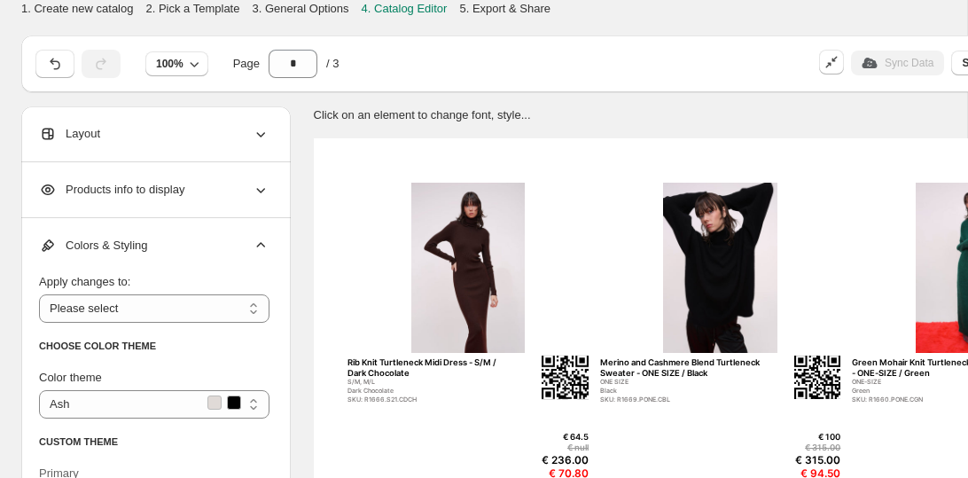
scroll to position [0, 0]
click at [121, 177] on div "Products info to display" at bounding box center [154, 189] width 231 height 55
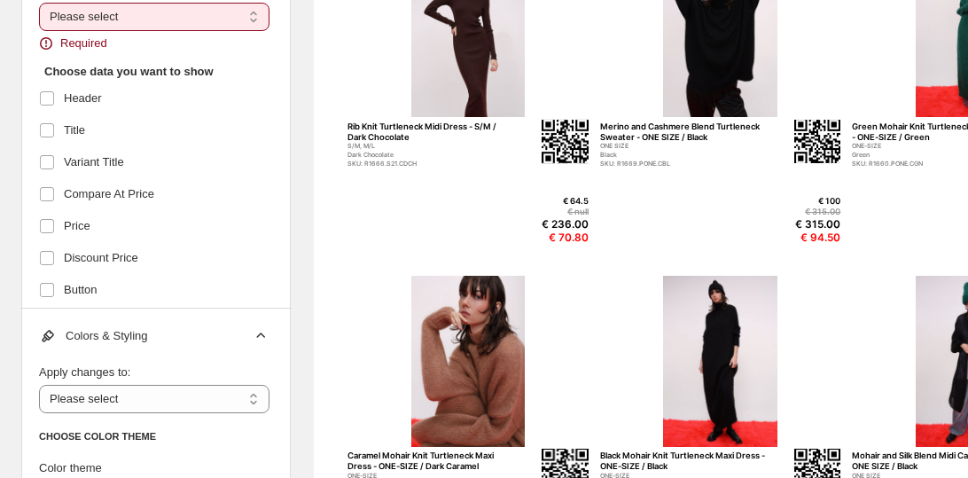
select select "*********"
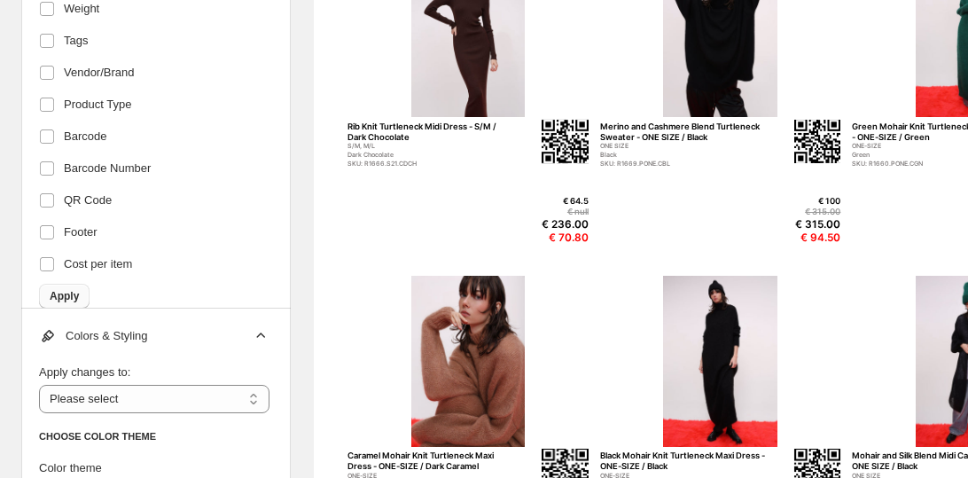
click at [66, 293] on span "Apply" at bounding box center [64, 296] width 29 height 14
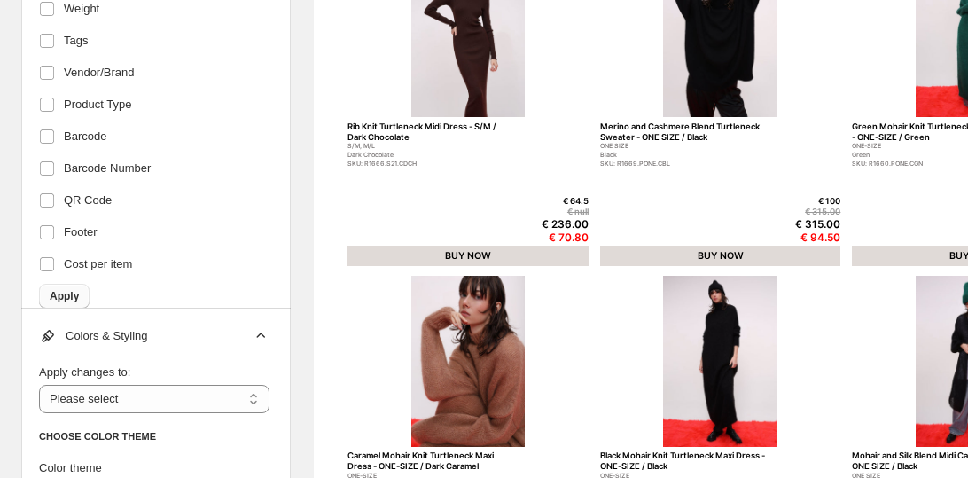
click at [67, 293] on span "Apply" at bounding box center [64, 296] width 29 height 14
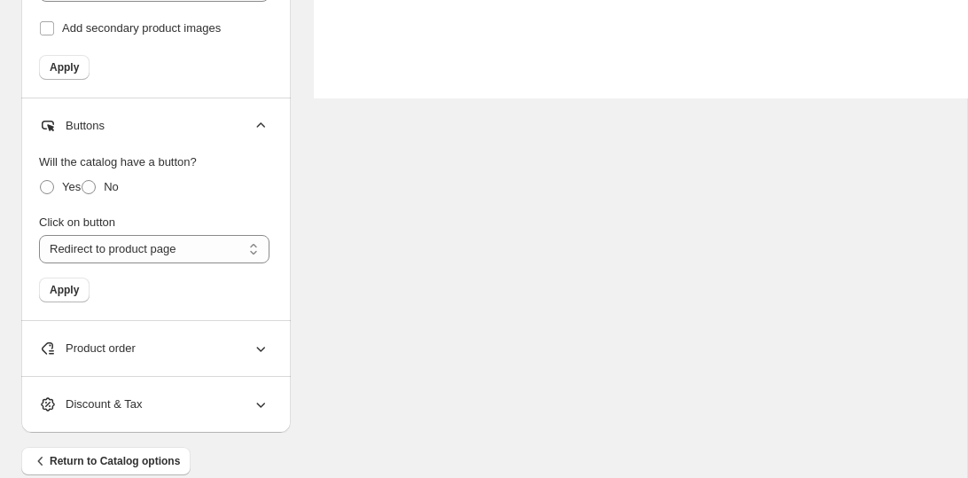
scroll to position [1095, 0]
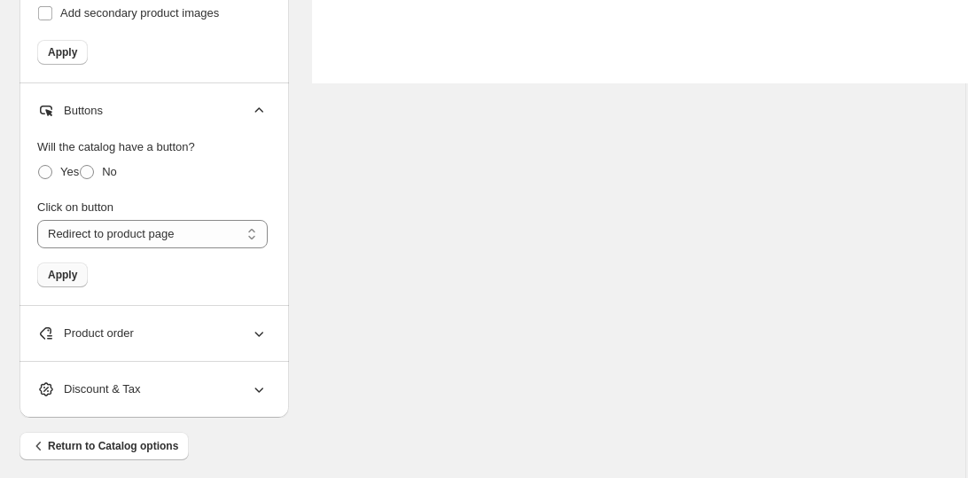
click at [59, 274] on span "Apply" at bounding box center [62, 275] width 29 height 14
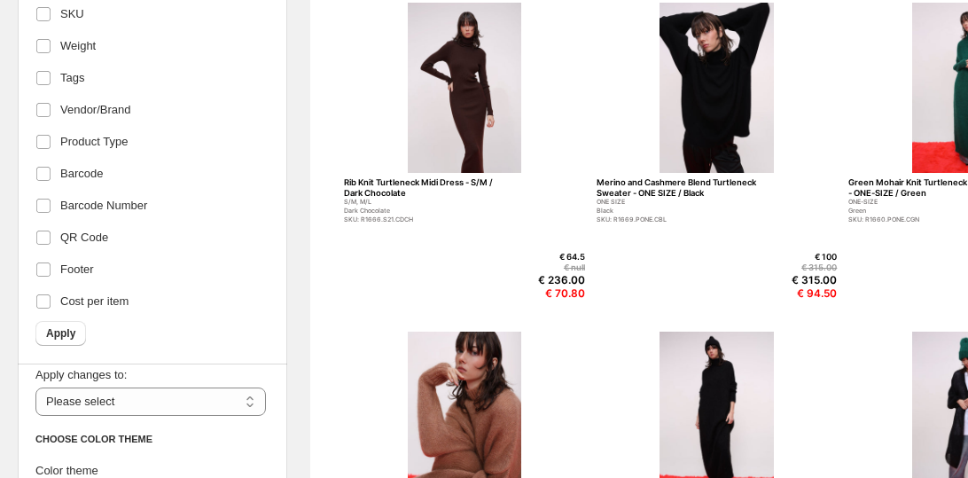
scroll to position [185, 4]
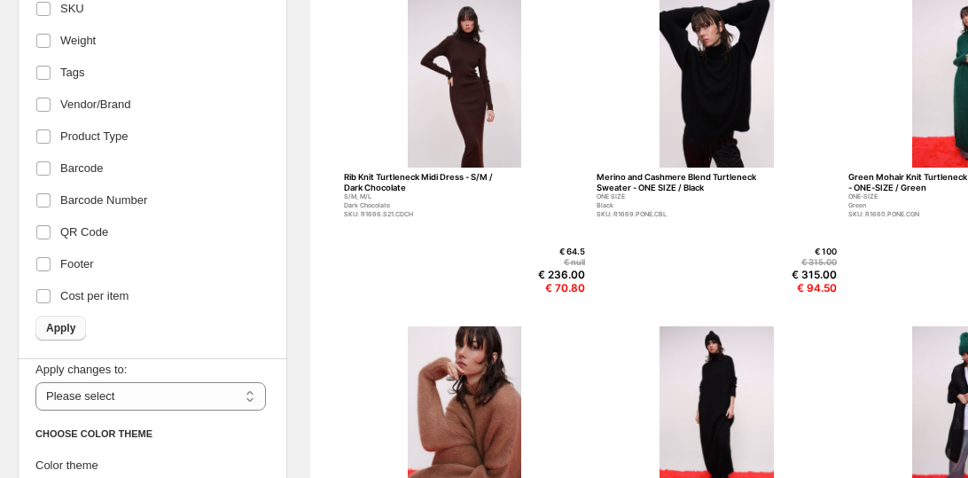
click at [51, 336] on button "Apply" at bounding box center [60, 328] width 51 height 25
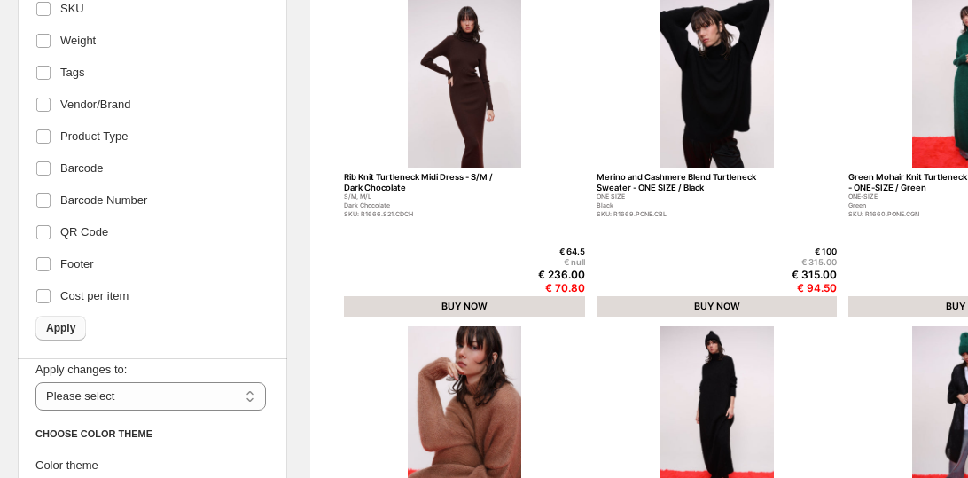
click at [55, 332] on span "Apply" at bounding box center [60, 328] width 29 height 14
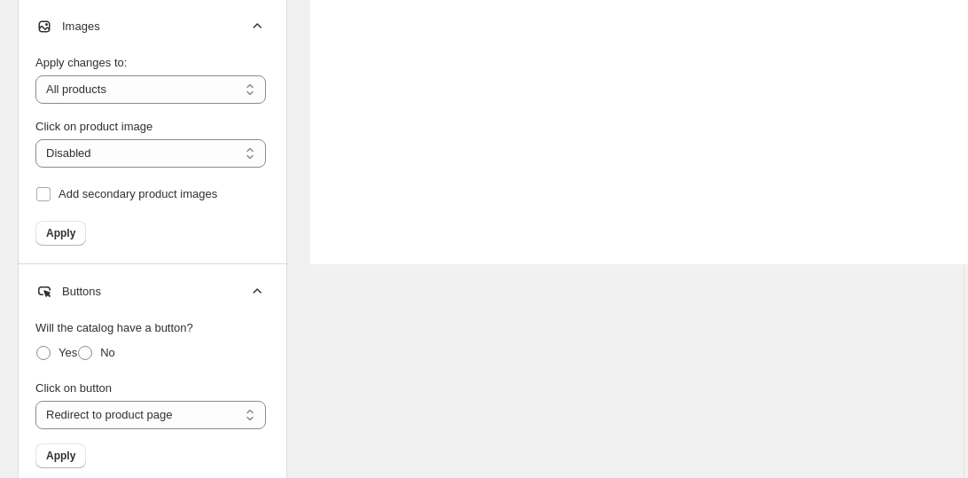
scroll to position [924, 4]
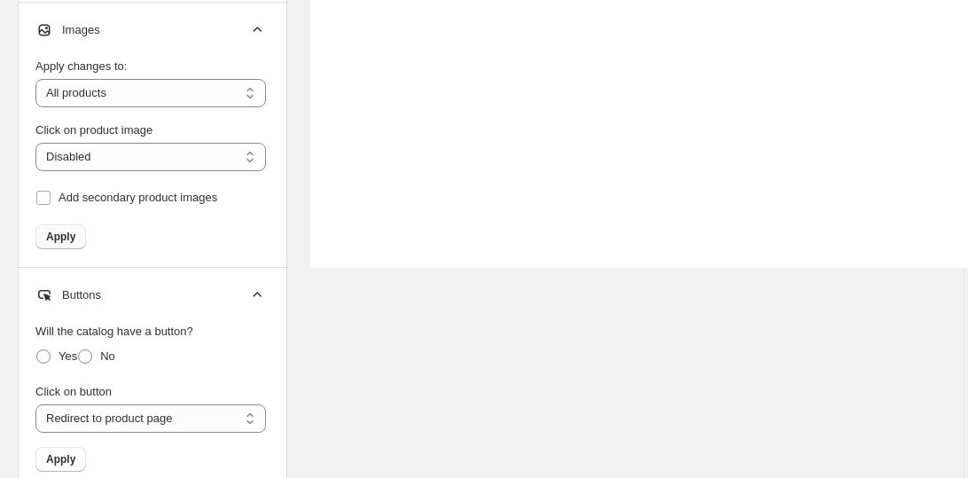
click at [61, 238] on span "Apply" at bounding box center [60, 237] width 29 height 14
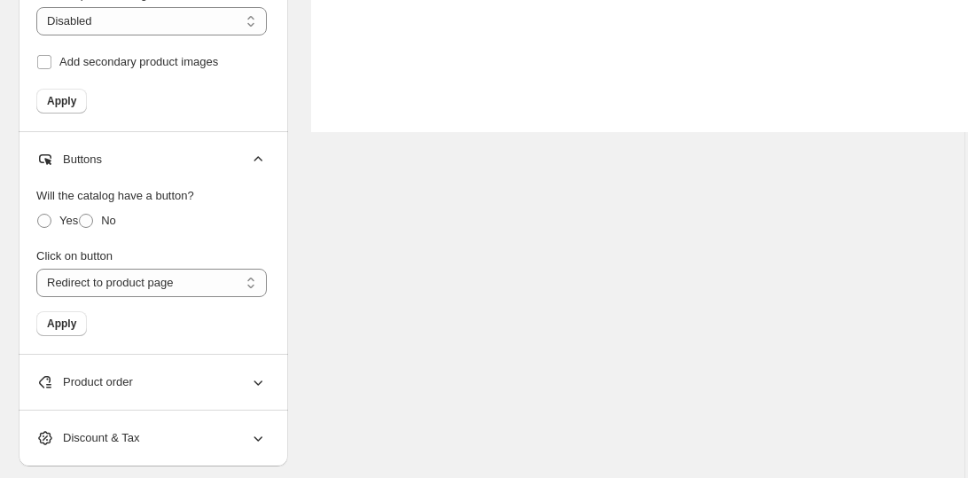
scroll to position [1063, 3]
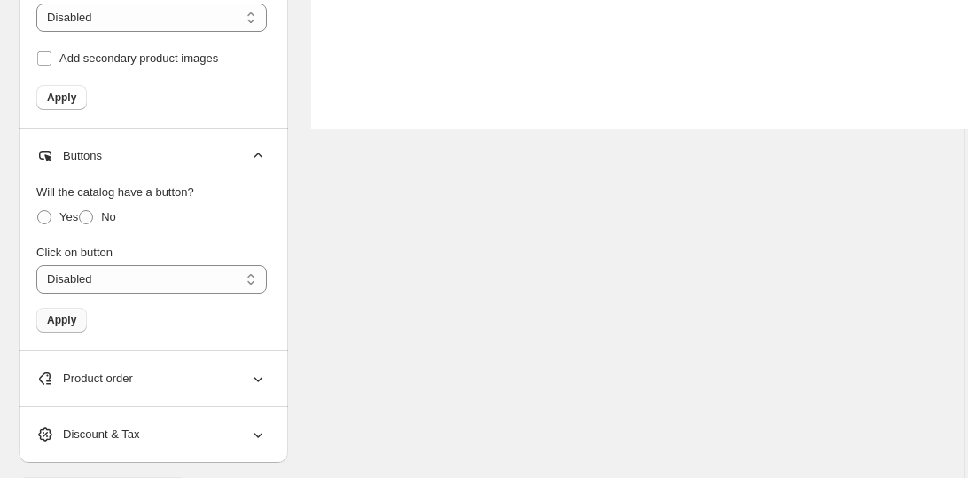
click at [69, 320] on span "Apply" at bounding box center [61, 320] width 29 height 14
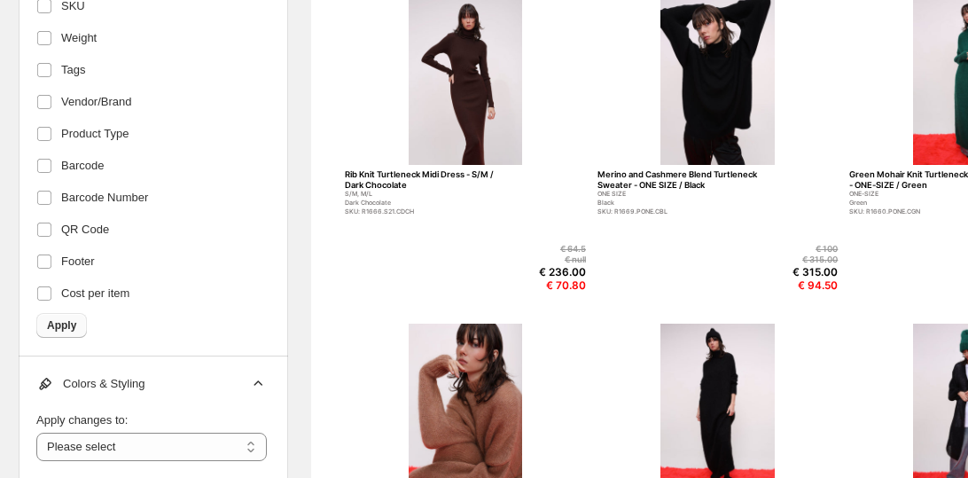
scroll to position [438, 0]
click at [72, 324] on span "Apply" at bounding box center [61, 325] width 29 height 14
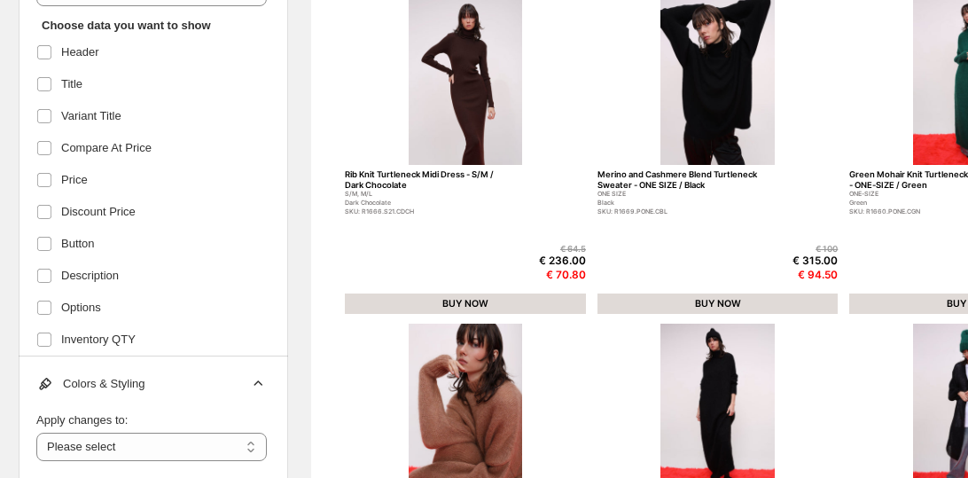
scroll to position [66, 0]
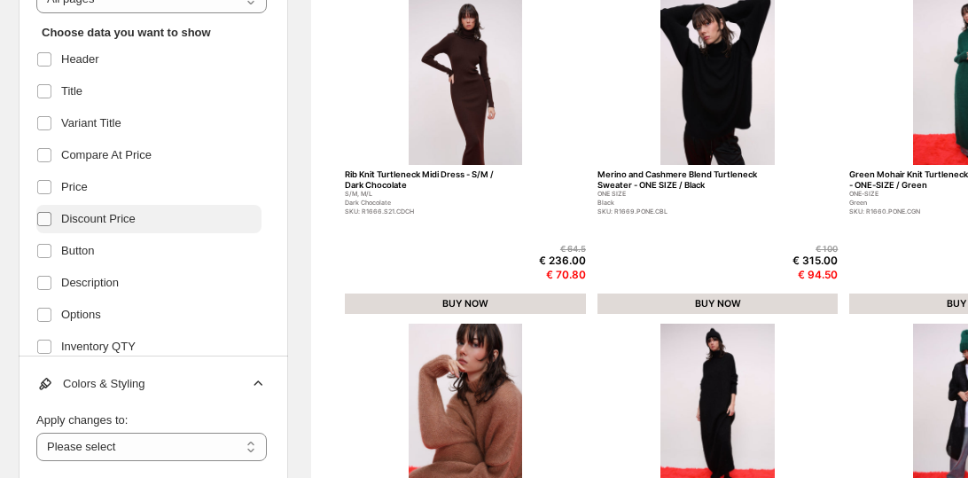
click at [54, 223] on label at bounding box center [47, 218] width 23 height 23
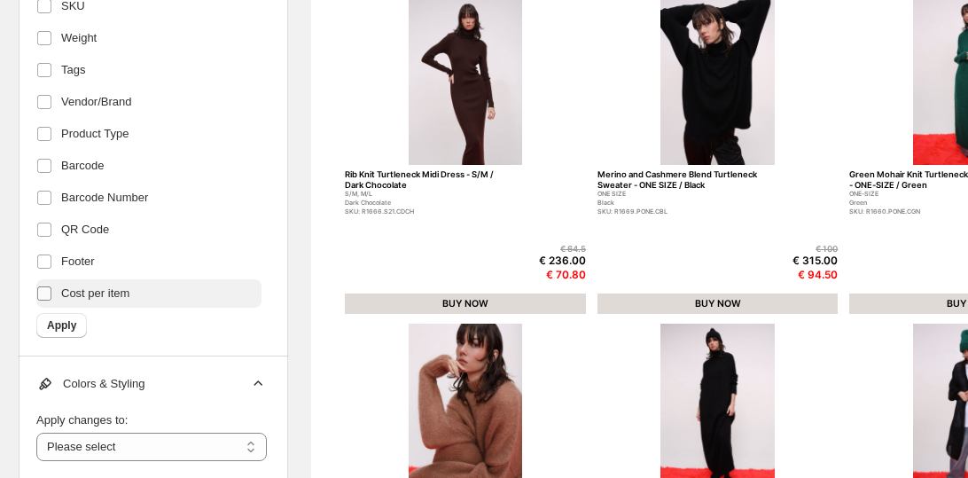
scroll to position [438, 0]
click at [57, 319] on span "Apply" at bounding box center [61, 325] width 29 height 14
click at [71, 331] on span "Apply" at bounding box center [61, 325] width 29 height 14
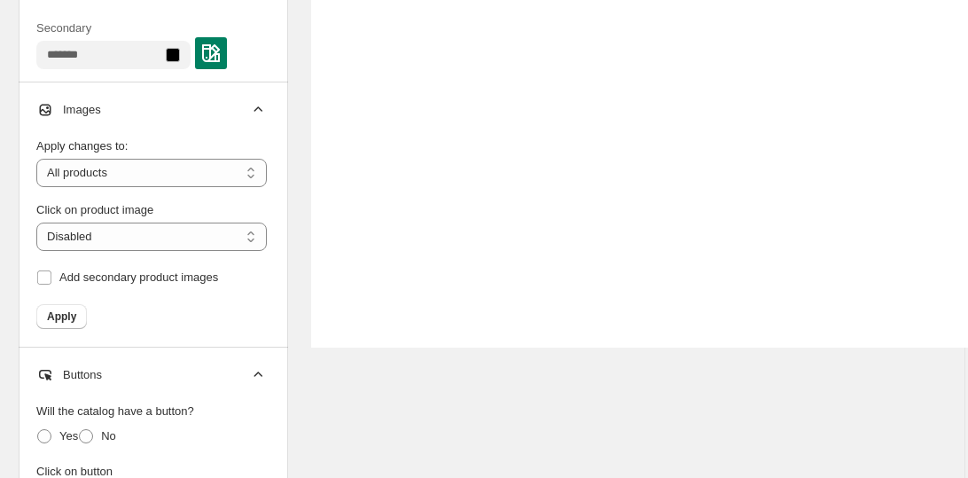
scroll to position [855, 3]
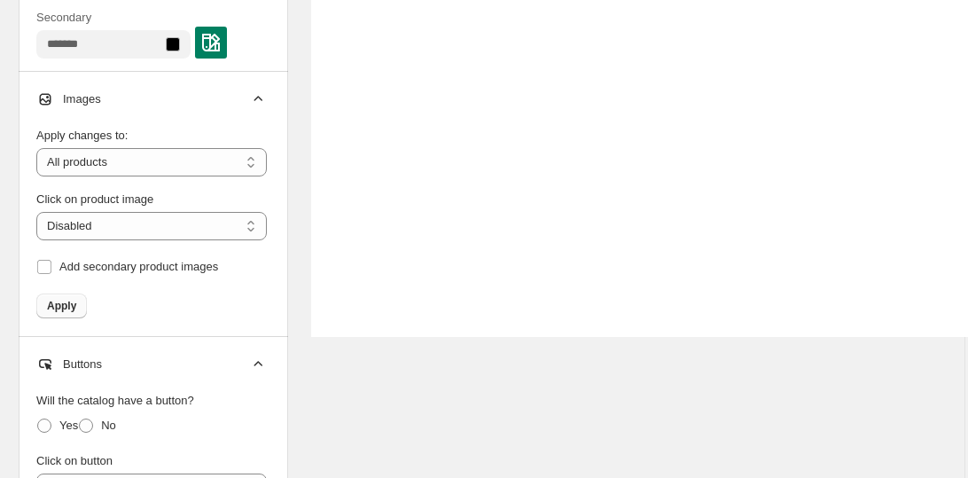
click at [71, 304] on span "Apply" at bounding box center [61, 306] width 29 height 14
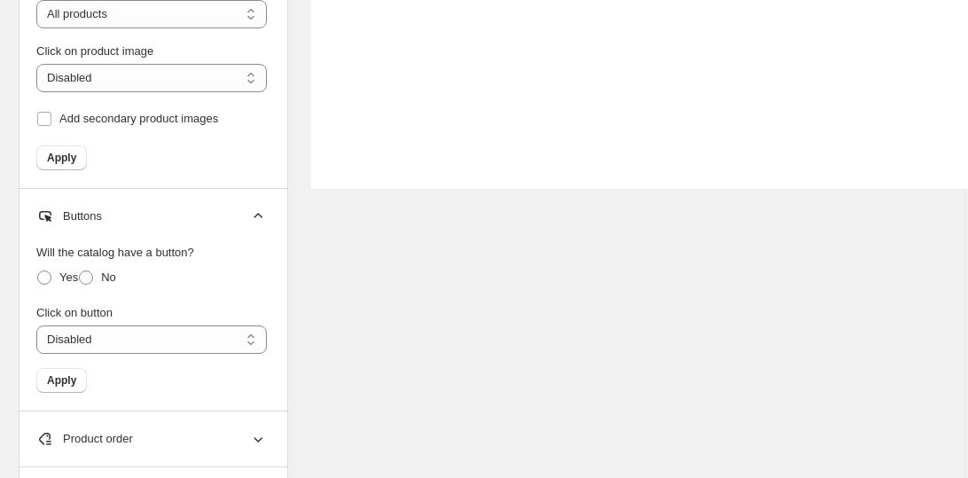
scroll to position [1016, 3]
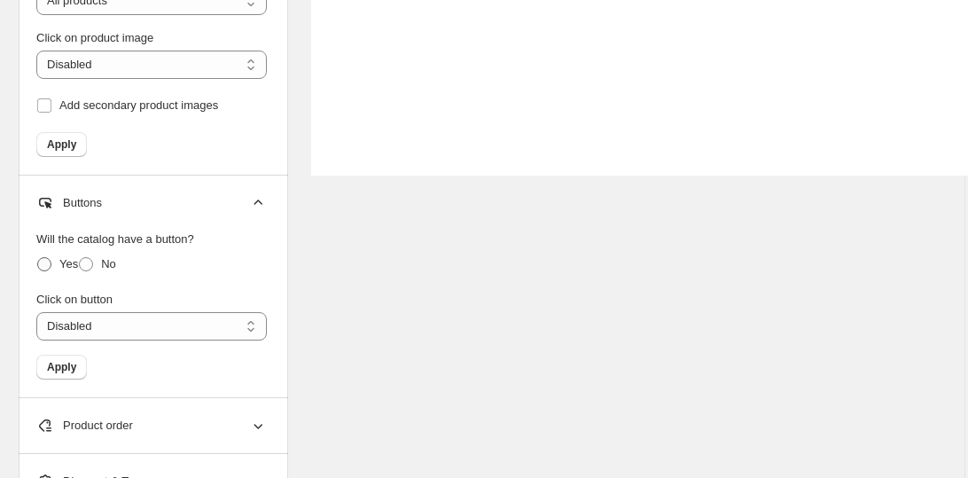
click at [43, 262] on span at bounding box center [44, 264] width 14 height 14
click at [89, 263] on span at bounding box center [86, 264] width 14 height 14
click at [67, 375] on button "Apply" at bounding box center [61, 367] width 51 height 25
select select "**********"
click at [67, 371] on span "Apply" at bounding box center [61, 367] width 29 height 14
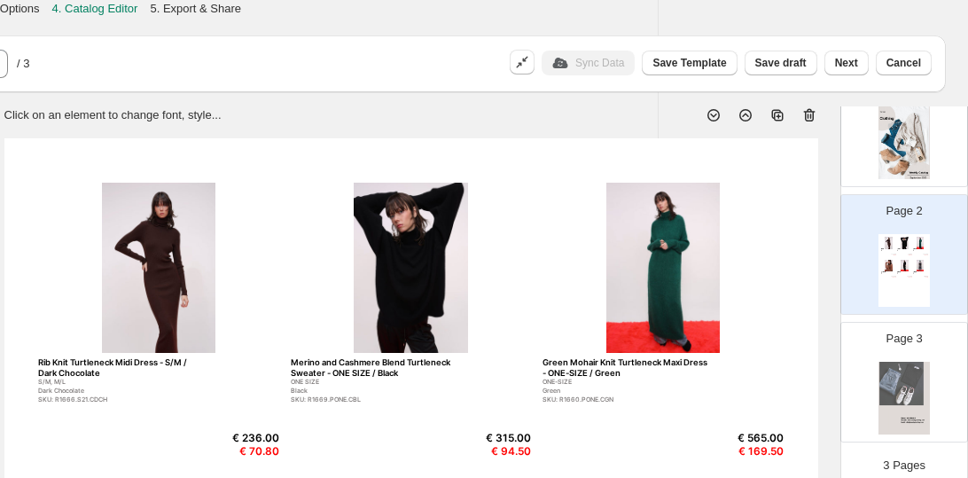
scroll to position [0, 309]
click at [694, 67] on span "Save Template" at bounding box center [690, 63] width 74 height 14
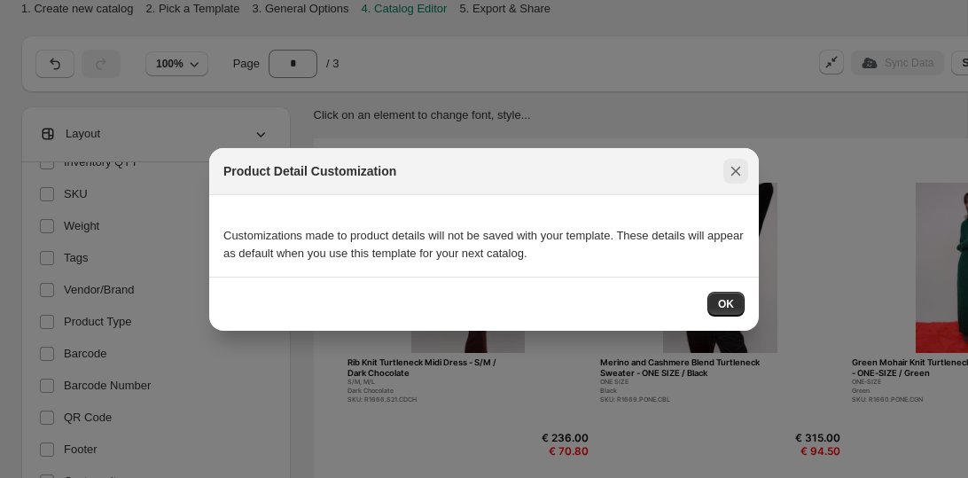
click at [738, 176] on icon ":r70:" at bounding box center [736, 171] width 18 height 18
